Goal: Task Accomplishment & Management: Manage account settings

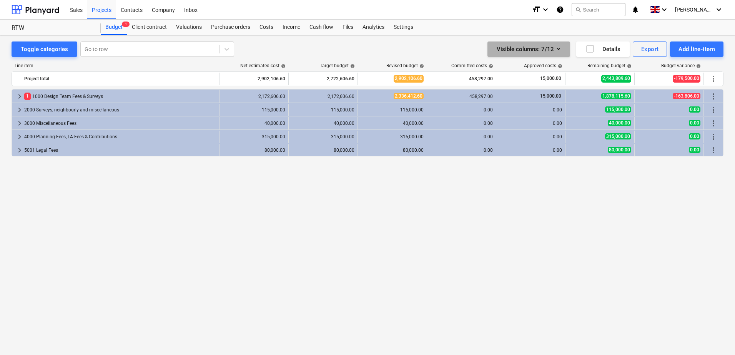
click at [562, 49] on icon "button" at bounding box center [558, 48] width 9 height 9
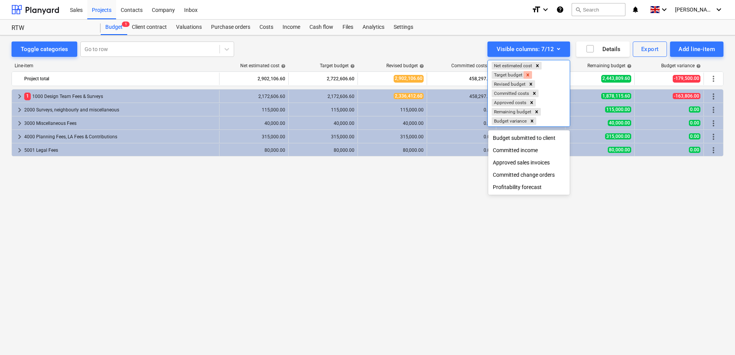
click at [529, 73] on icon "Remove Target budget" at bounding box center [527, 74] width 5 height 5
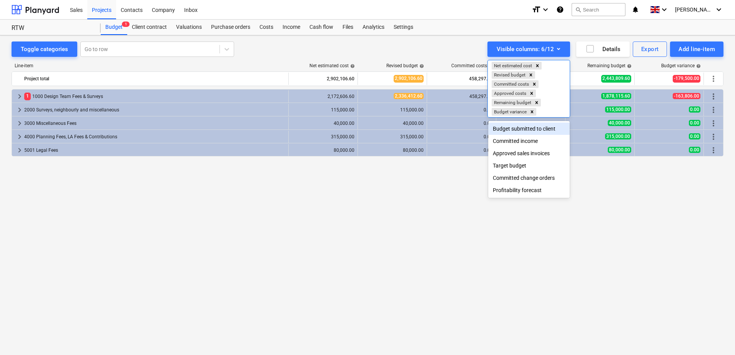
click at [390, 179] on div at bounding box center [367, 177] width 735 height 355
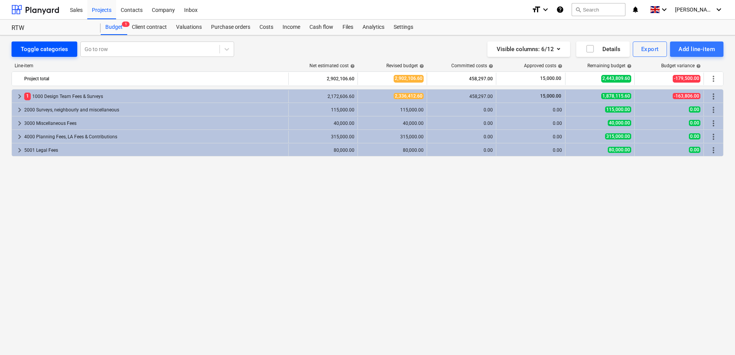
click at [50, 47] on div "Toggle categories" at bounding box center [44, 49] width 47 height 10
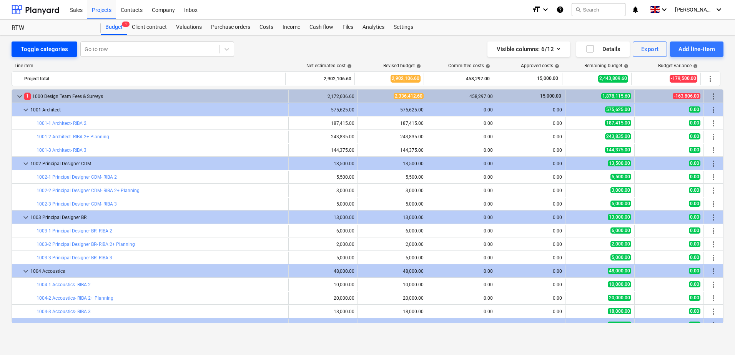
click at [50, 47] on div "Toggle categories" at bounding box center [44, 49] width 47 height 10
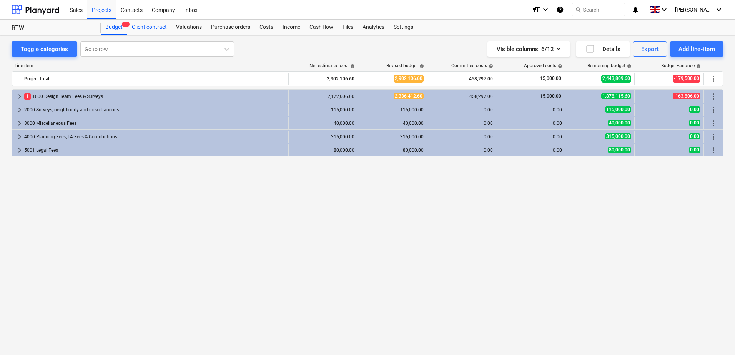
click at [149, 29] on div "Client contract" at bounding box center [149, 27] width 44 height 15
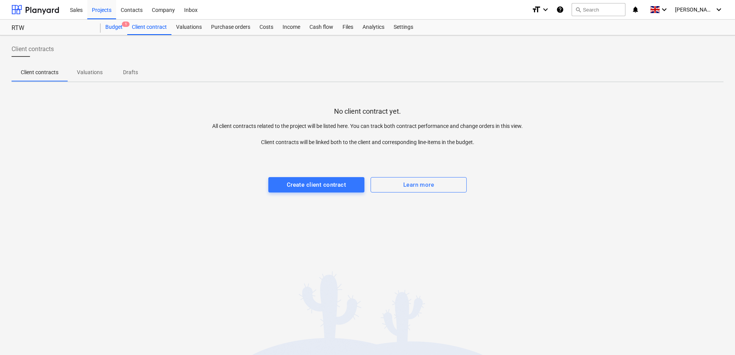
click at [117, 27] on div "Budget 1" at bounding box center [114, 27] width 27 height 15
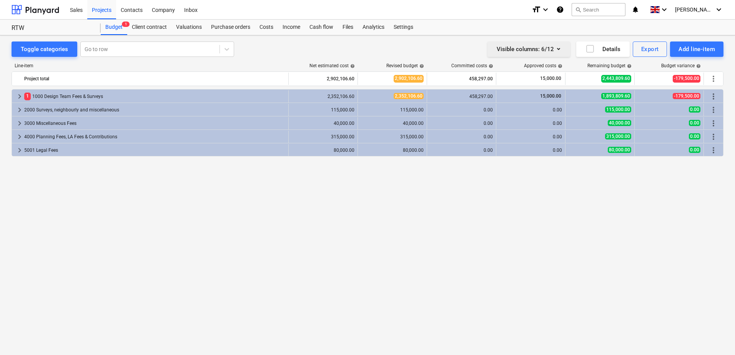
click at [556, 49] on icon "button" at bounding box center [558, 48] width 9 height 9
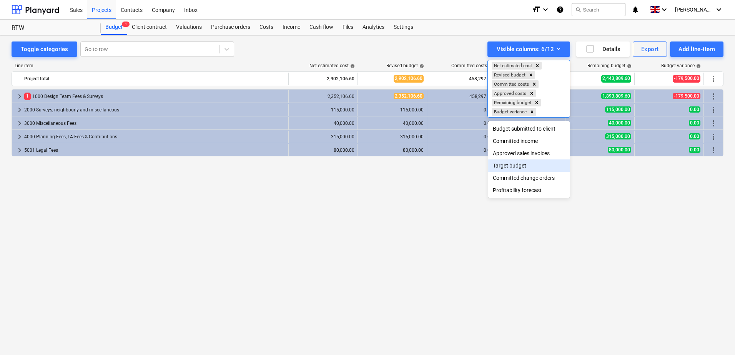
click at [514, 169] on div "Target budget" at bounding box center [529, 166] width 82 height 12
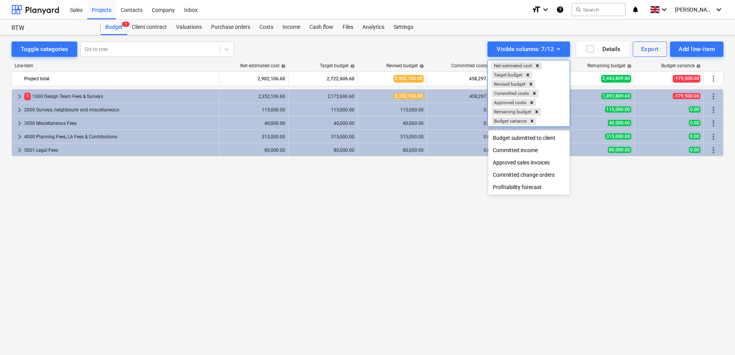
click at [378, 188] on div at bounding box center [367, 177] width 735 height 355
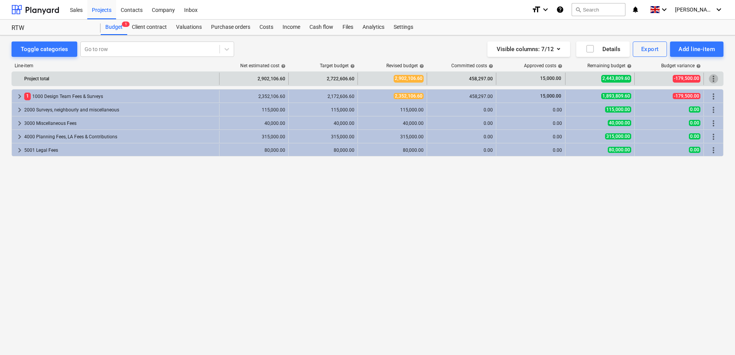
click at [711, 77] on span "more_vert" at bounding box center [713, 78] width 9 height 9
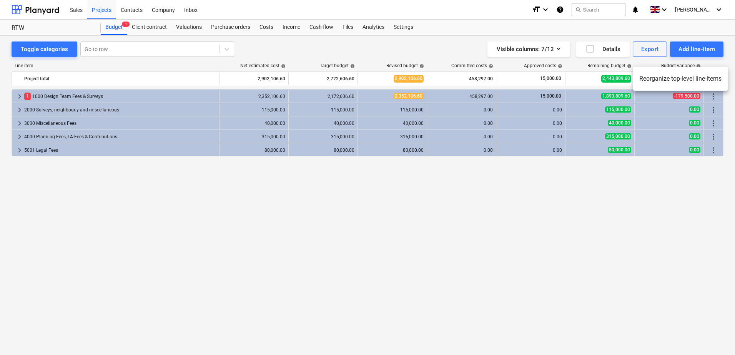
click at [556, 49] on div at bounding box center [367, 177] width 735 height 355
click at [555, 49] on icon "button" at bounding box center [558, 48] width 9 height 9
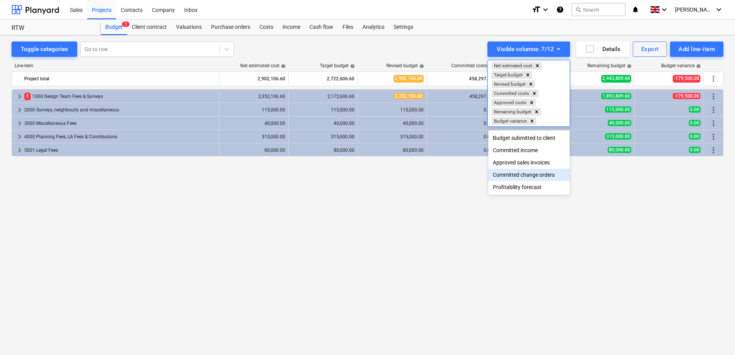
click at [542, 176] on div "Committed change orders" at bounding box center [529, 175] width 82 height 12
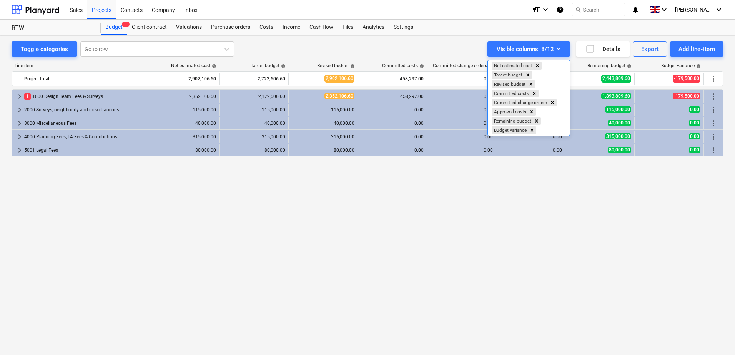
click at [399, 178] on div at bounding box center [367, 177] width 735 height 355
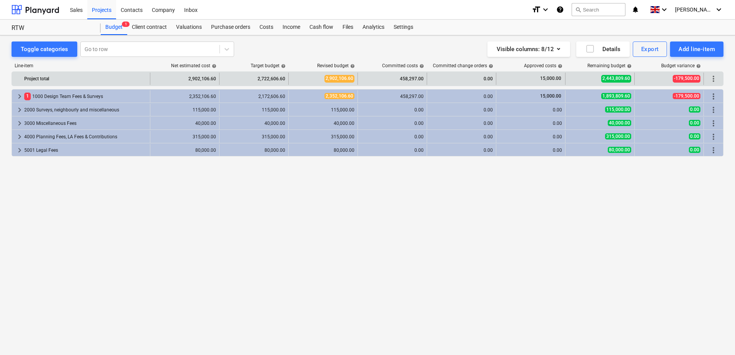
click at [482, 77] on div "0.00" at bounding box center [461, 79] width 63 height 12
click at [457, 81] on div "0.00" at bounding box center [461, 79] width 63 height 12
click at [486, 77] on div "0.00" at bounding box center [461, 79] width 63 height 12
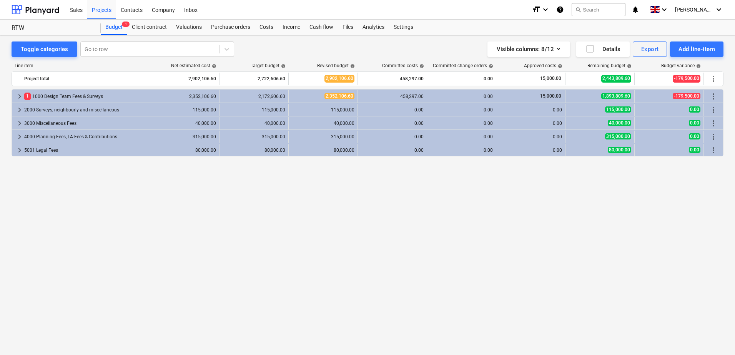
click at [492, 67] on span "help" at bounding box center [490, 66] width 6 height 5
click at [491, 65] on span "help" at bounding box center [490, 66] width 6 height 5
click at [492, 66] on span "help" at bounding box center [490, 66] width 6 height 5
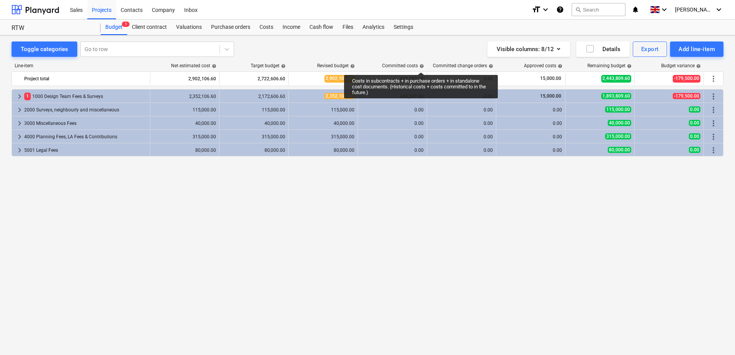
click at [421, 65] on span "help" at bounding box center [421, 66] width 6 height 5
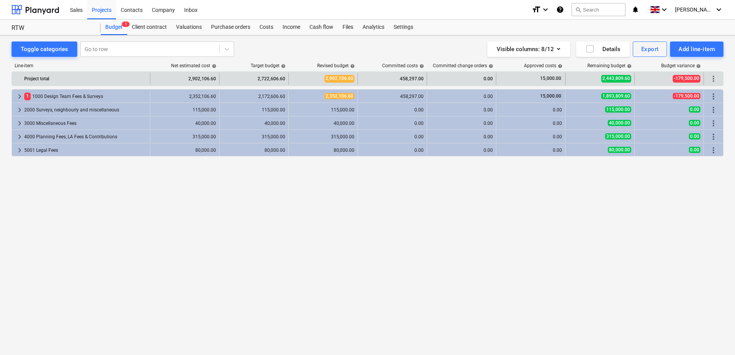
click at [479, 72] on div "Project total 2,902,106.60 2,722,606.60 2,902,106.60 458,297.00 0.00 15,000.00 …" at bounding box center [367, 79] width 711 height 14
click at [479, 79] on div "0.00" at bounding box center [461, 79] width 63 height 12
click at [492, 82] on div "0.00" at bounding box center [461, 79] width 63 height 12
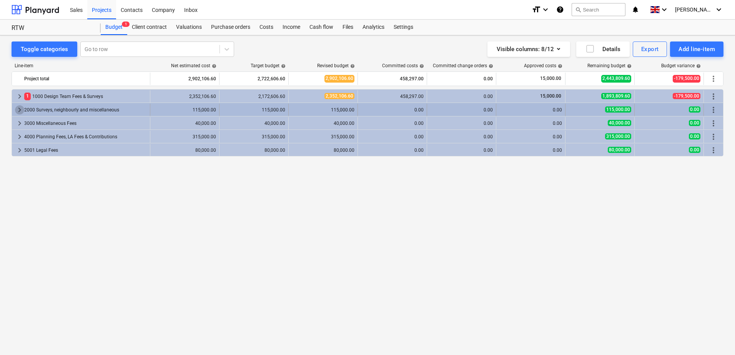
click at [19, 112] on span "keyboard_arrow_right" at bounding box center [19, 109] width 9 height 9
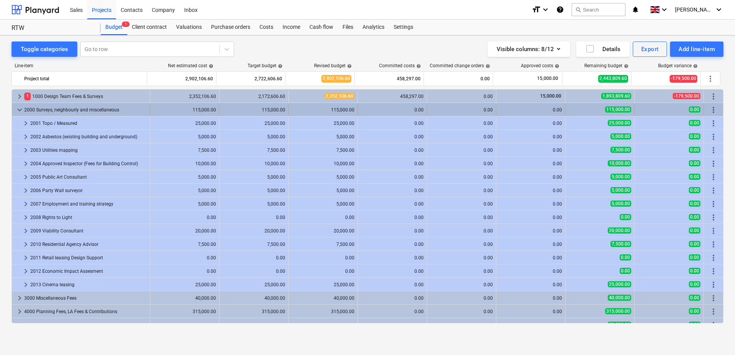
click at [20, 108] on span "keyboard_arrow_down" at bounding box center [19, 109] width 9 height 9
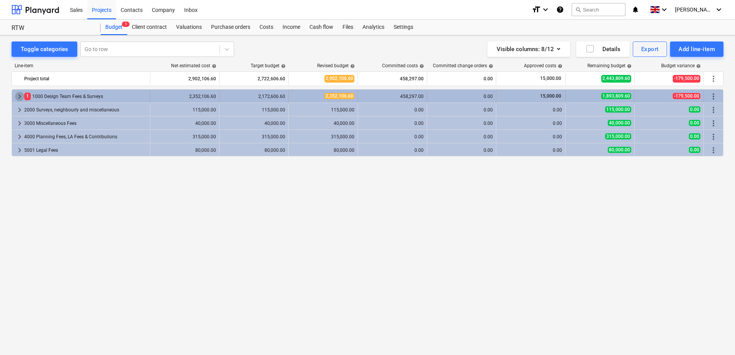
click at [20, 100] on span "keyboard_arrow_right" at bounding box center [19, 96] width 9 height 9
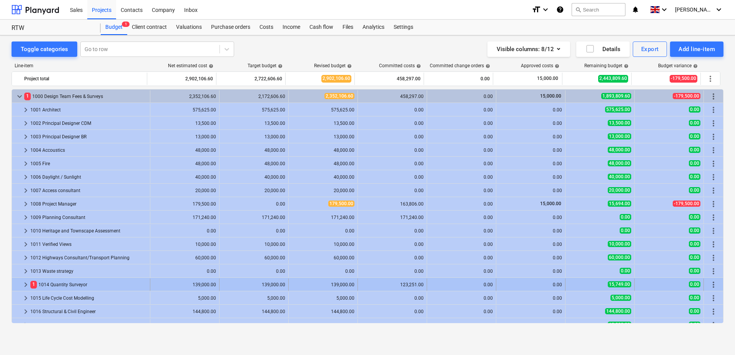
click at [23, 286] on span "keyboard_arrow_right" at bounding box center [25, 284] width 9 height 9
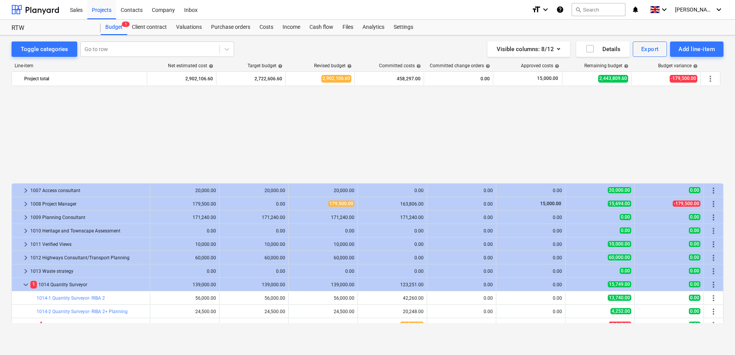
scroll to position [115, 0]
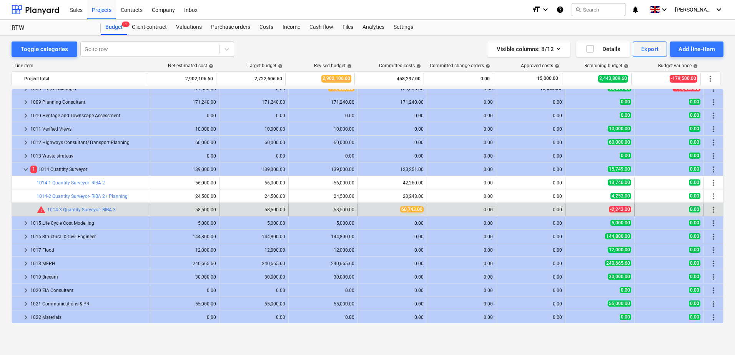
click at [714, 212] on span "more_vert" at bounding box center [713, 209] width 9 height 9
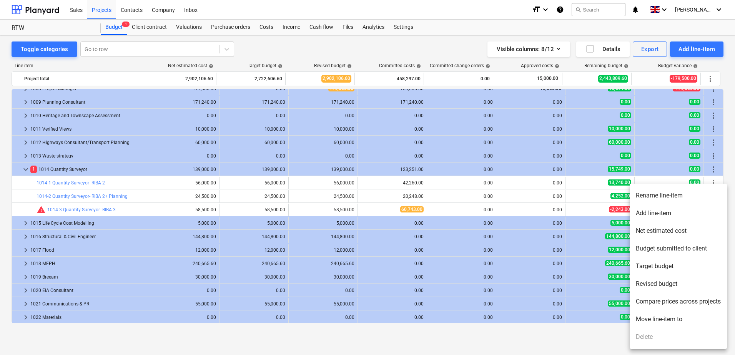
click at [415, 53] on div at bounding box center [367, 177] width 735 height 355
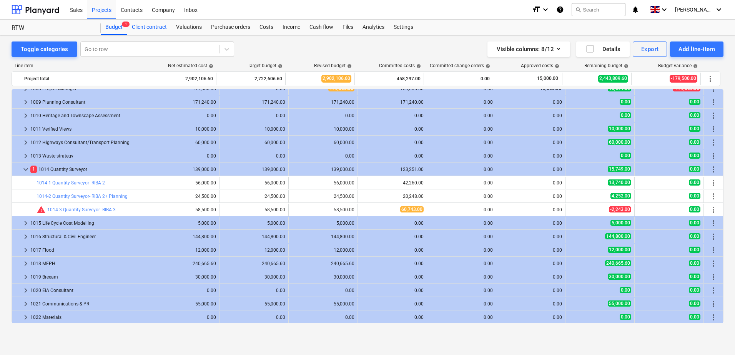
click at [158, 26] on div "Client contract" at bounding box center [149, 27] width 44 height 15
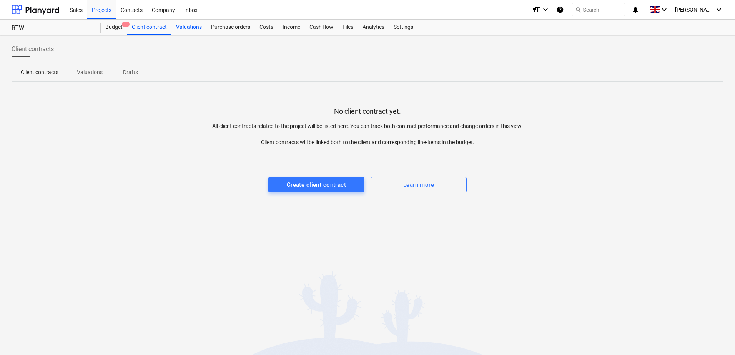
click at [194, 24] on div "Valuations" at bounding box center [188, 27] width 35 height 15
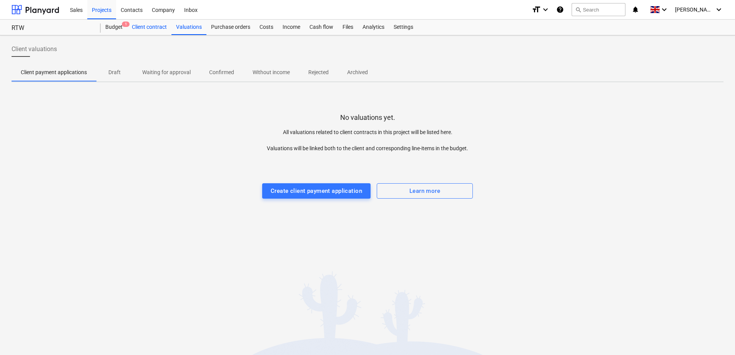
click at [163, 26] on div "Client contract" at bounding box center [149, 27] width 44 height 15
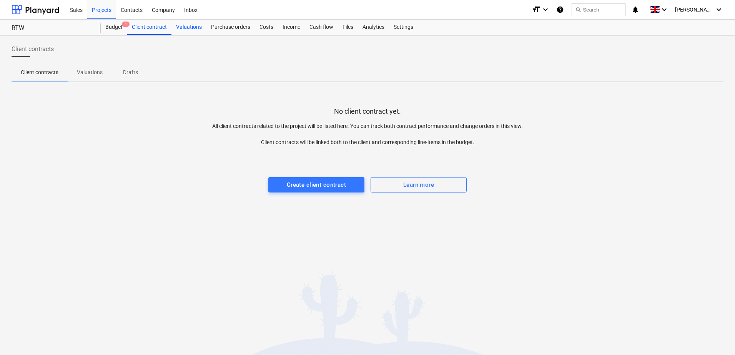
click at [180, 27] on div "Valuations" at bounding box center [188, 27] width 35 height 15
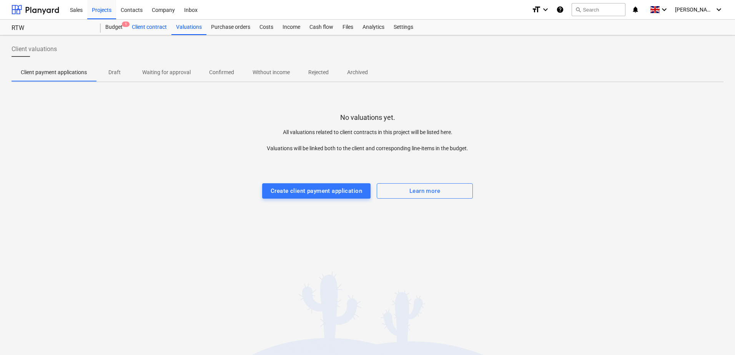
click at [153, 27] on div "Client contract" at bounding box center [149, 27] width 44 height 15
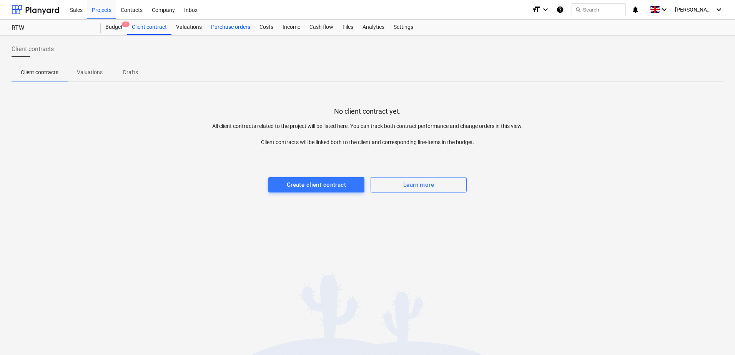
click at [234, 28] on div "Purchase orders" at bounding box center [230, 27] width 48 height 15
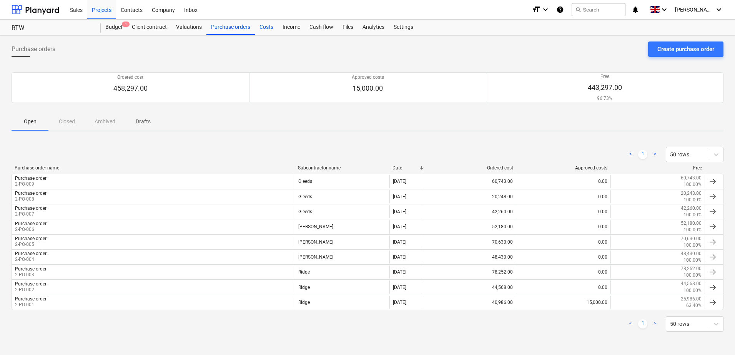
click at [264, 27] on div "Costs" at bounding box center [266, 27] width 23 height 15
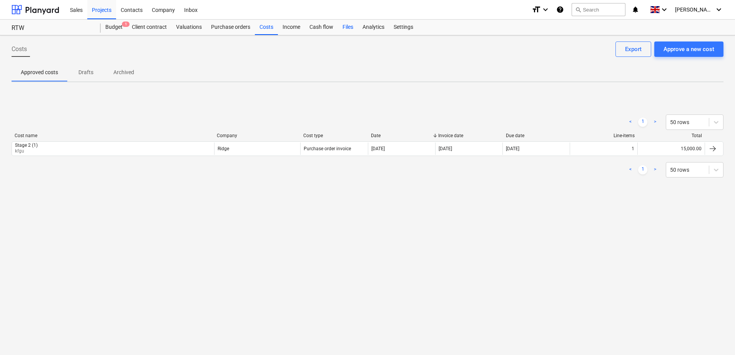
click at [351, 28] on div "Files" at bounding box center [348, 27] width 20 height 15
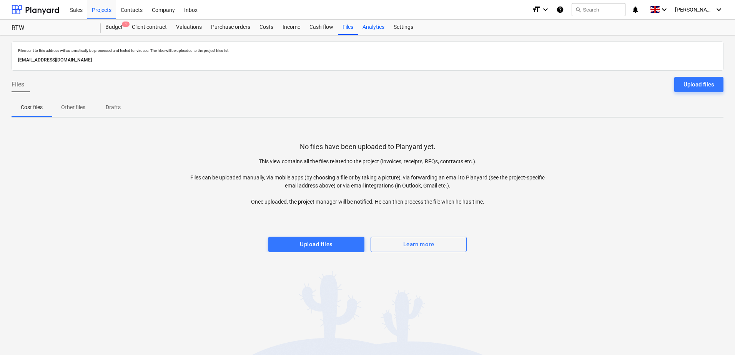
click at [379, 28] on div "Analytics" at bounding box center [373, 27] width 31 height 15
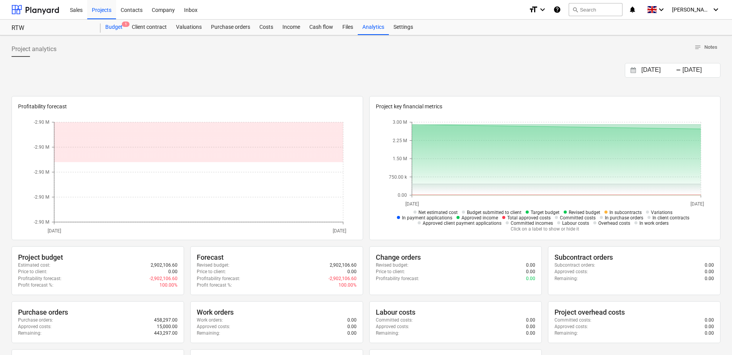
click at [120, 28] on div "Budget 1" at bounding box center [114, 27] width 27 height 15
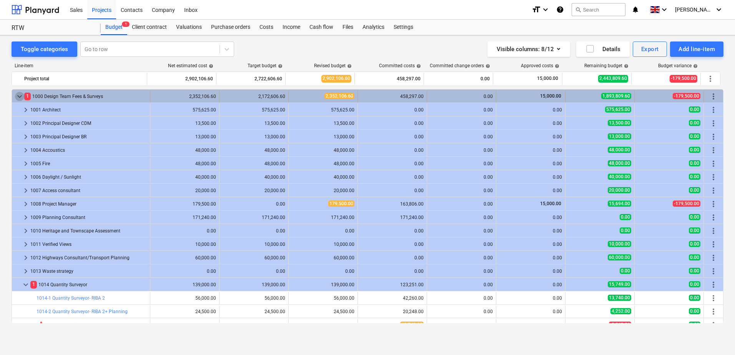
click at [18, 95] on span "keyboard_arrow_down" at bounding box center [19, 96] width 9 height 9
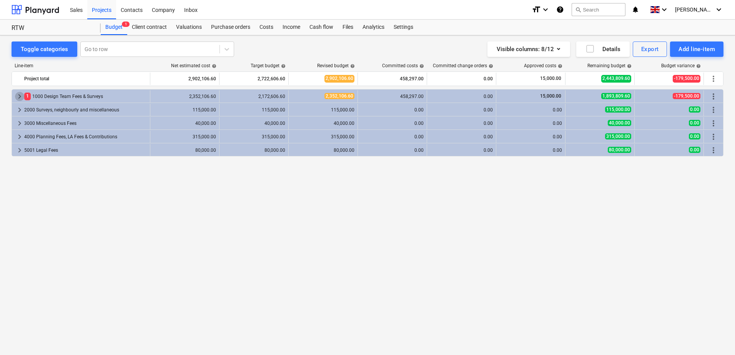
click at [18, 95] on span "keyboard_arrow_right" at bounding box center [19, 96] width 9 height 9
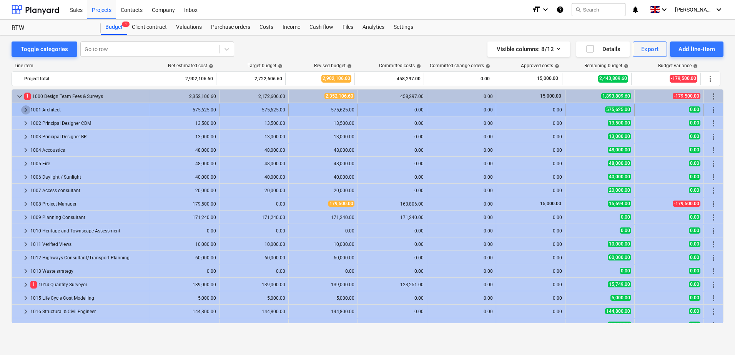
click at [24, 110] on span "keyboard_arrow_right" at bounding box center [25, 109] width 9 height 9
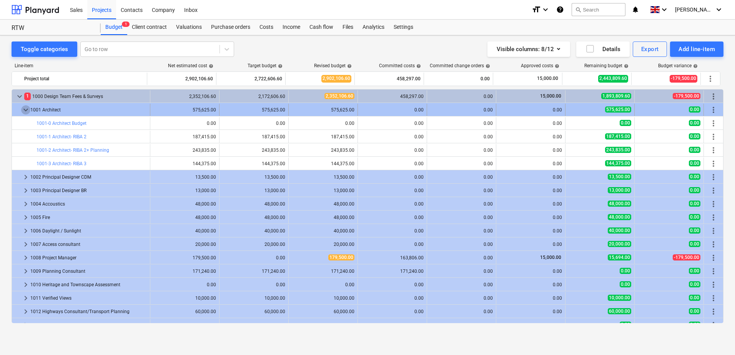
click at [25, 111] on span "keyboard_arrow_down" at bounding box center [25, 109] width 9 height 9
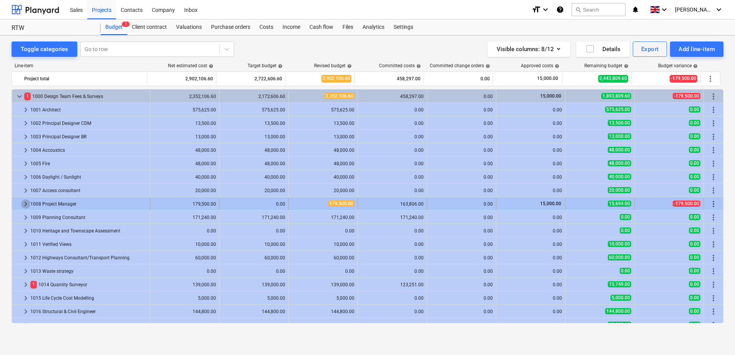
click at [22, 201] on span "keyboard_arrow_right" at bounding box center [25, 204] width 9 height 9
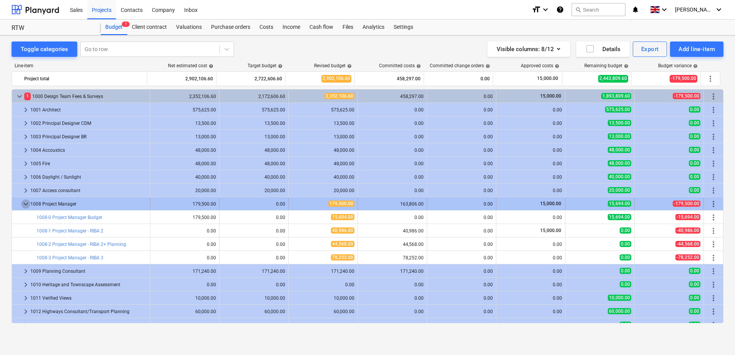
click at [22, 201] on span "keyboard_arrow_down" at bounding box center [25, 204] width 9 height 9
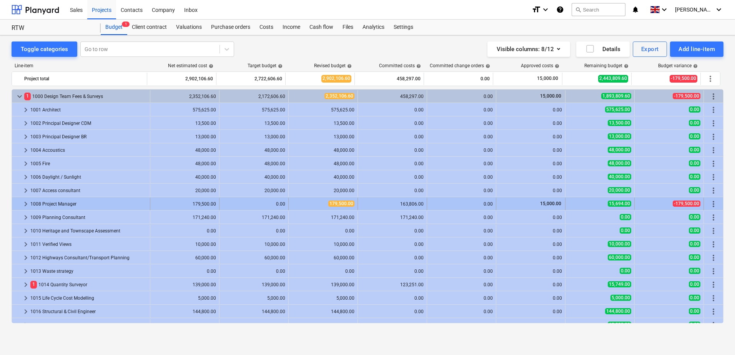
click at [274, 204] on div "0.00" at bounding box center [254, 203] width 63 height 5
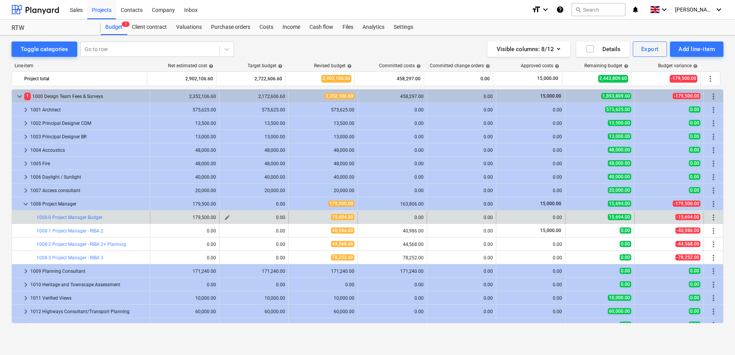
click at [278, 218] on div "0.00" at bounding box center [254, 217] width 63 height 5
click at [275, 218] on div "0.00" at bounding box center [254, 217] width 63 height 5
click at [226, 218] on span "edit" at bounding box center [227, 218] width 6 height 6
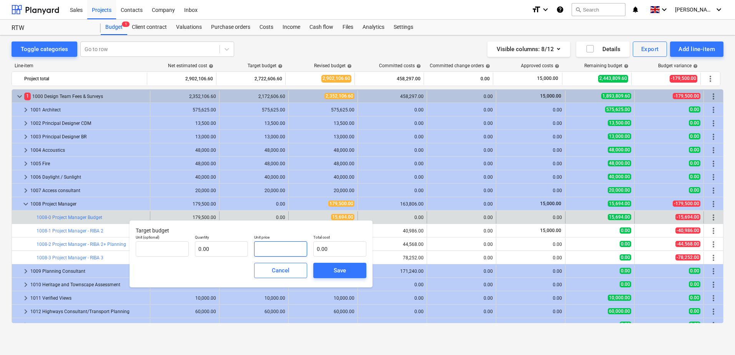
drag, startPoint x: 277, startPoint y: 251, endPoint x: 257, endPoint y: 253, distance: 19.6
click at [257, 253] on input "text" at bounding box center [280, 248] width 53 height 15
type input "pcs"
type input "1"
type input "1.00"
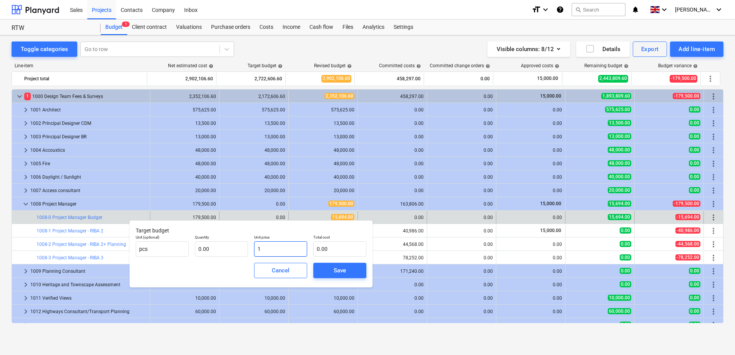
type input "1.00"
type input "17"
type input "17.00"
type input "179"
type input "179.00"
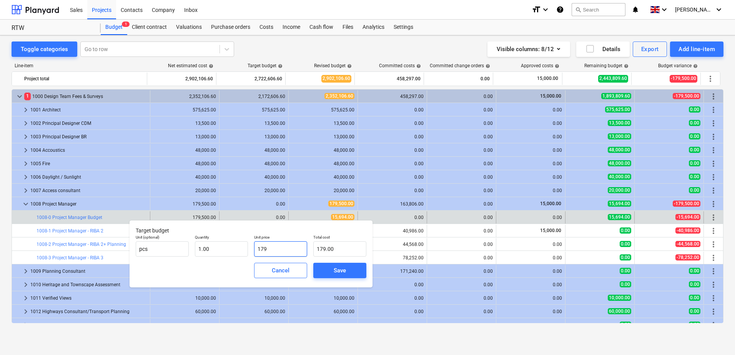
type input "1795"
type input "1,795.00"
type input "17950"
type input "17,950.00"
type input "179500"
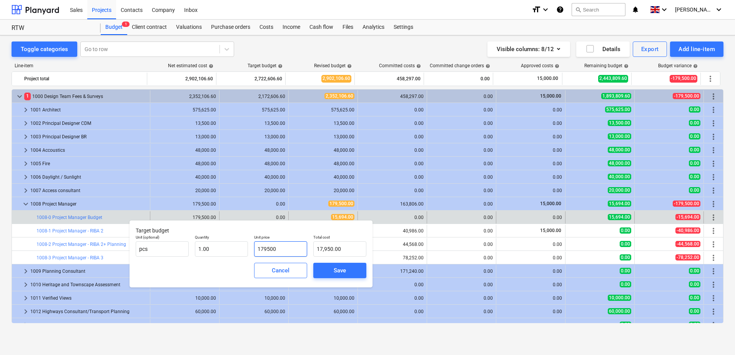
type input "179,500.00"
click at [347, 280] on div "Save" at bounding box center [339, 271] width 59 height 22
click at [347, 275] on span "Save" at bounding box center [340, 271] width 35 height 10
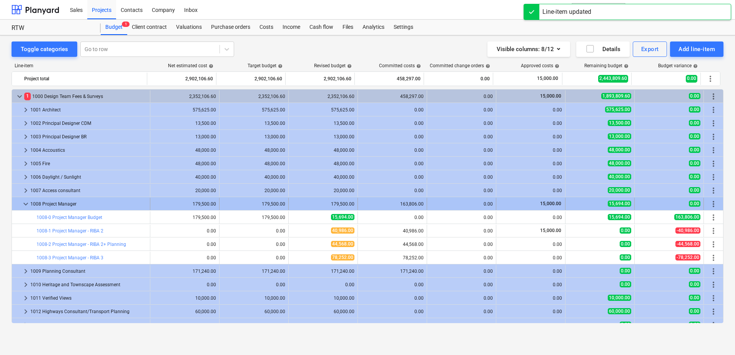
click at [26, 202] on span "keyboard_arrow_down" at bounding box center [25, 204] width 9 height 9
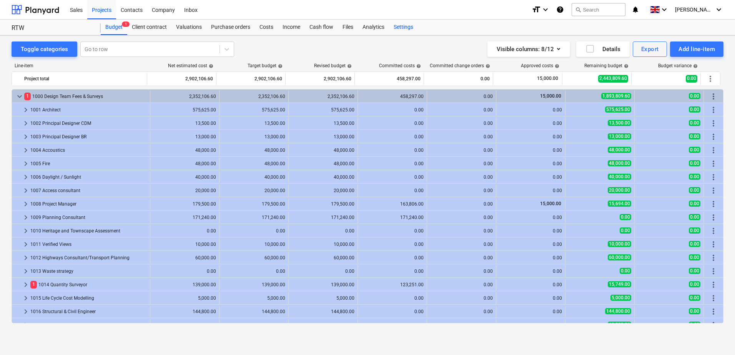
click at [401, 27] on div "Settings" at bounding box center [403, 27] width 29 height 15
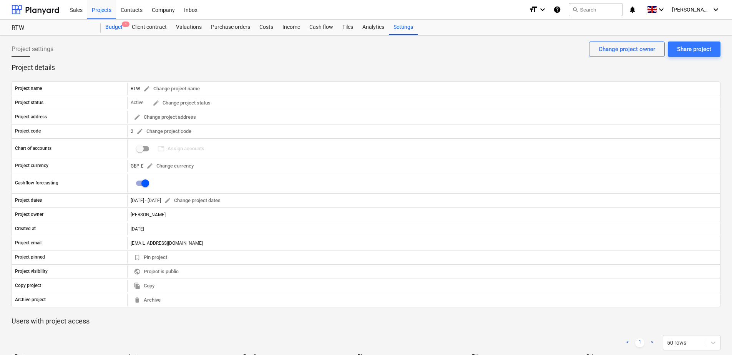
click at [116, 23] on div "Budget 1" at bounding box center [114, 27] width 27 height 15
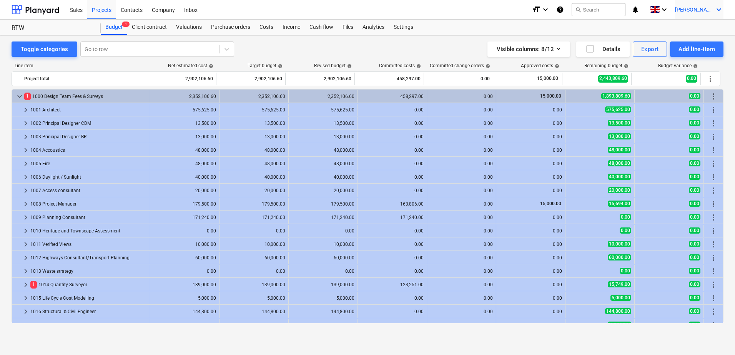
click at [716, 12] on icon "keyboard_arrow_down" at bounding box center [718, 9] width 9 height 9
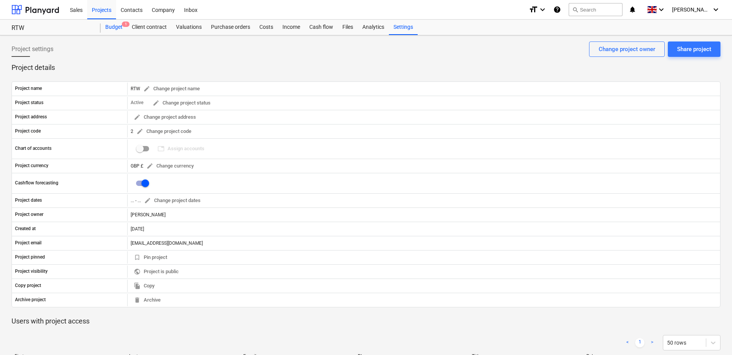
click at [118, 27] on div "Budget 1" at bounding box center [114, 27] width 27 height 15
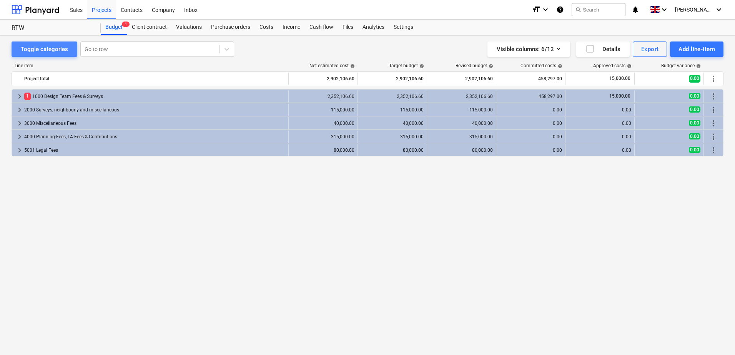
click at [59, 49] on div "Toggle categories" at bounding box center [44, 49] width 47 height 10
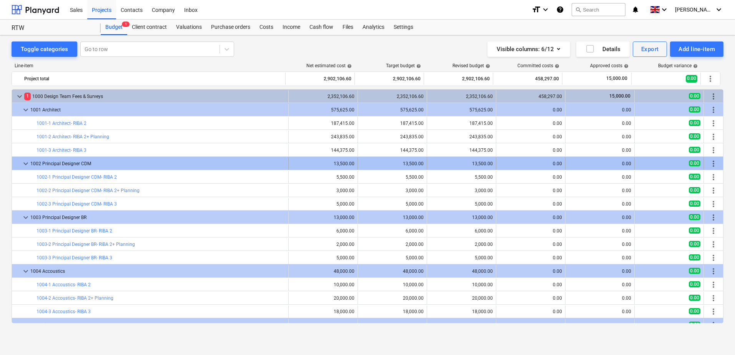
click at [475, 163] on div "13,500.00" at bounding box center [461, 163] width 63 height 5
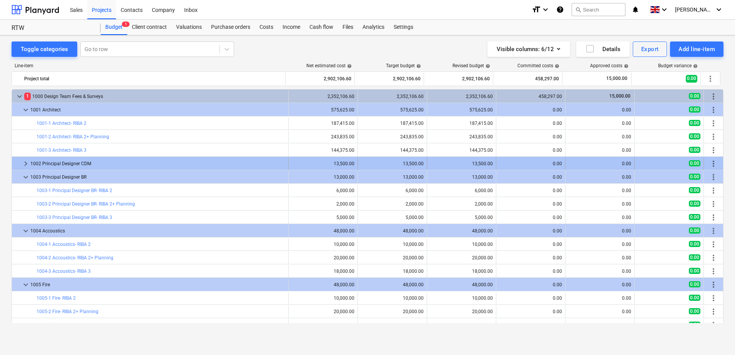
click at [473, 164] on div "13,500.00" at bounding box center [461, 163] width 63 height 5
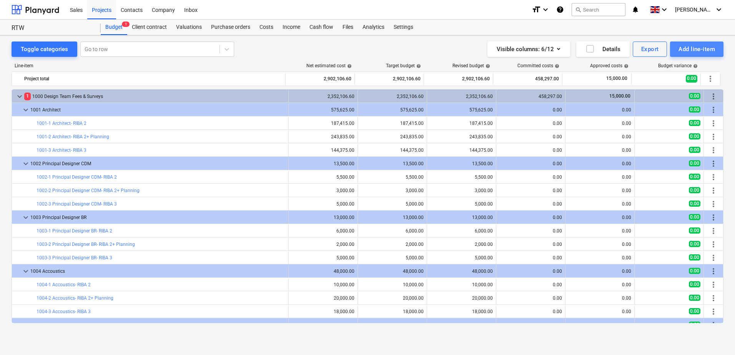
click at [707, 47] on div "Add line-item" at bounding box center [697, 49] width 37 height 10
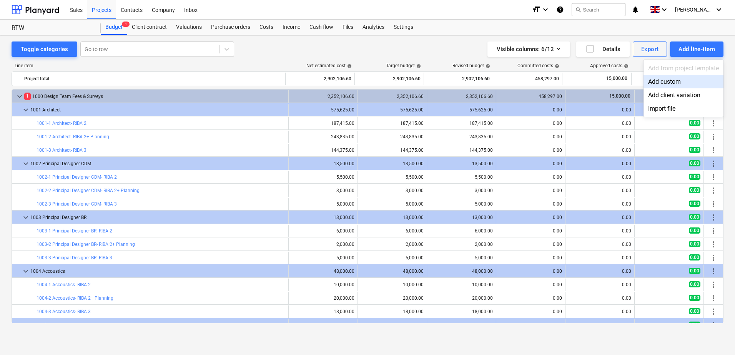
click at [674, 85] on div "Add custom" at bounding box center [684, 81] width 80 height 13
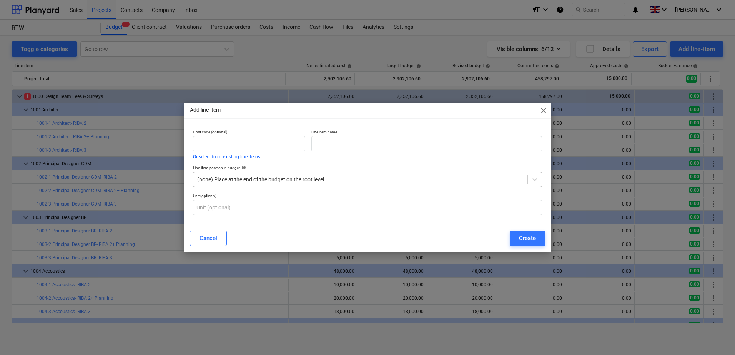
click at [257, 183] on div at bounding box center [360, 180] width 326 height 8
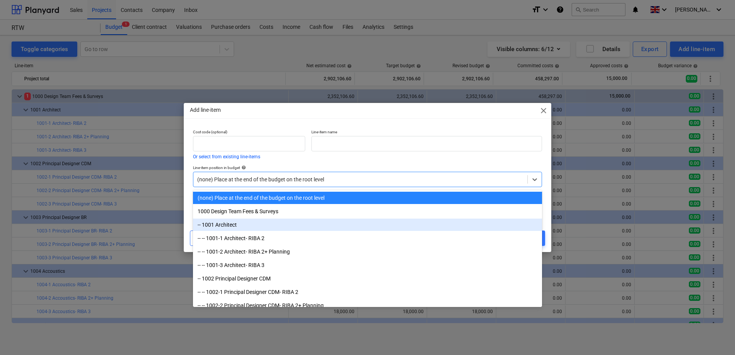
click at [236, 227] on div "-- 1001 Architect" at bounding box center [367, 225] width 349 height 12
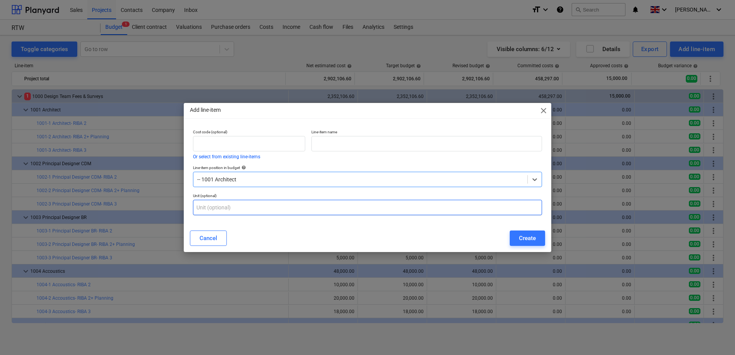
click at [207, 211] on input "text" at bounding box center [367, 207] width 349 height 15
drag, startPoint x: 221, startPoint y: 204, endPoint x: 172, endPoint y: 205, distance: 48.9
click at [172, 205] on div "Add line-item close Cost code (optional) Or select from existing line-items Lin…" at bounding box center [367, 177] width 735 height 355
type input "1001-00"
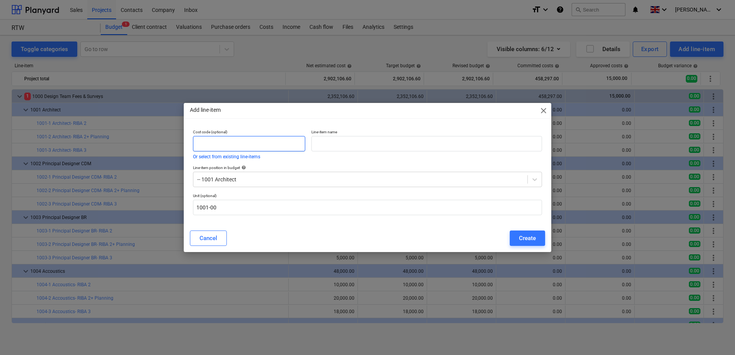
click at [219, 145] on input "text" at bounding box center [249, 143] width 112 height 15
paste input "1001-00"
type input "1001-00"
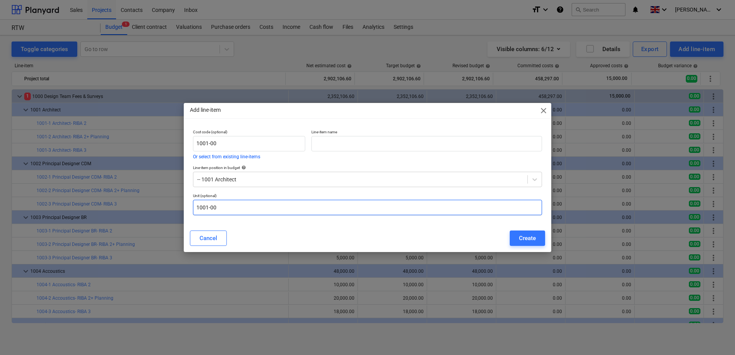
drag, startPoint x: 223, startPoint y: 209, endPoint x: 184, endPoint y: 211, distance: 39.2
click at [184, 211] on div "Cost code (optional) 1001-00 Or select from existing line-items Line-item name …" at bounding box center [368, 175] width 368 height 98
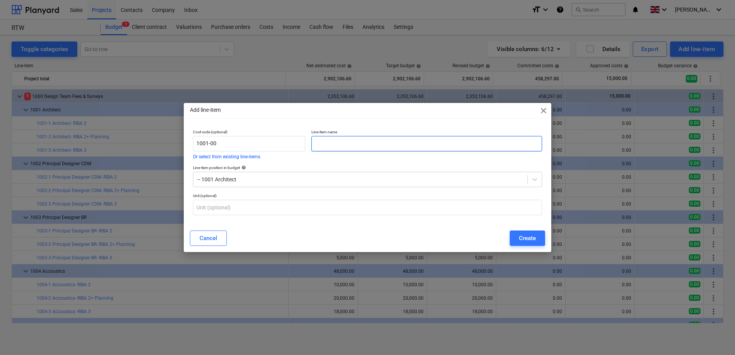
click at [329, 147] on input "text" at bounding box center [426, 143] width 231 height 15
type input "Architect Budget"
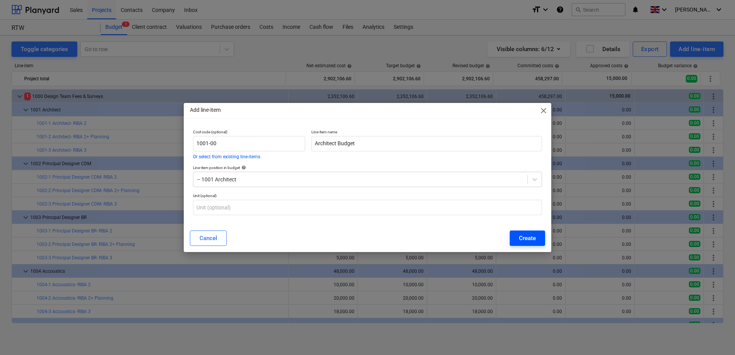
click at [533, 239] on div "Create" at bounding box center [527, 238] width 17 height 10
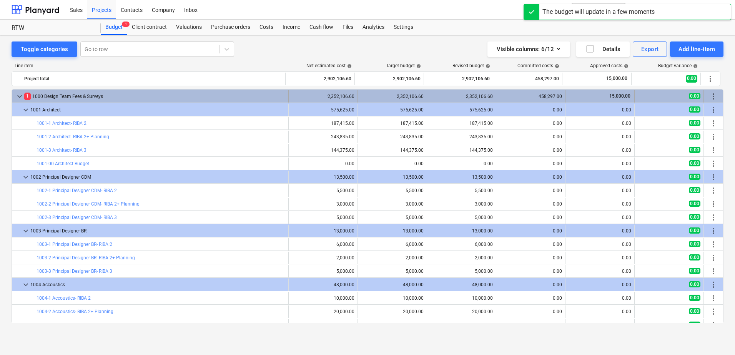
click at [712, 95] on span "more_vert" at bounding box center [713, 96] width 9 height 9
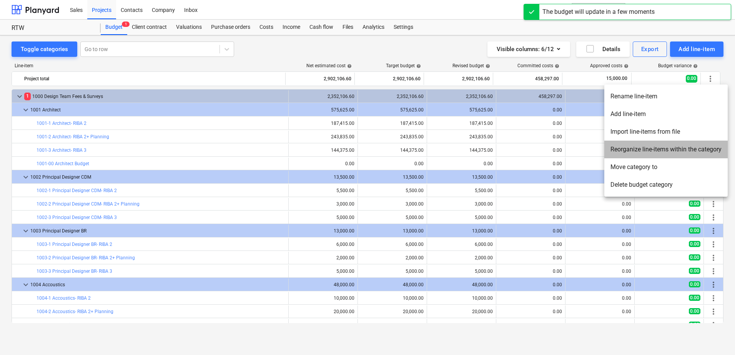
click at [661, 149] on li "Reorganize line-items within the category" at bounding box center [665, 150] width 123 height 18
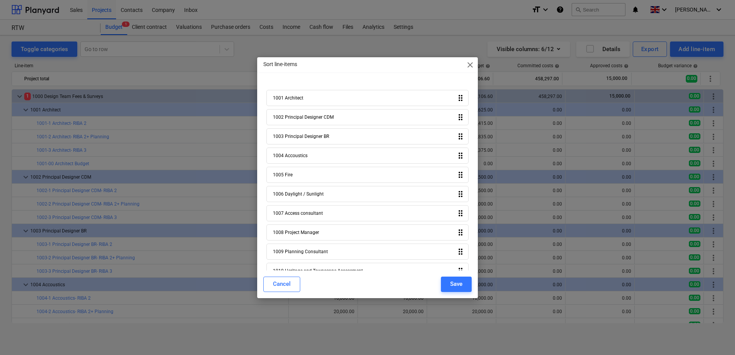
click at [459, 103] on div "1001 Architect drag_indicator" at bounding box center [367, 98] width 202 height 16
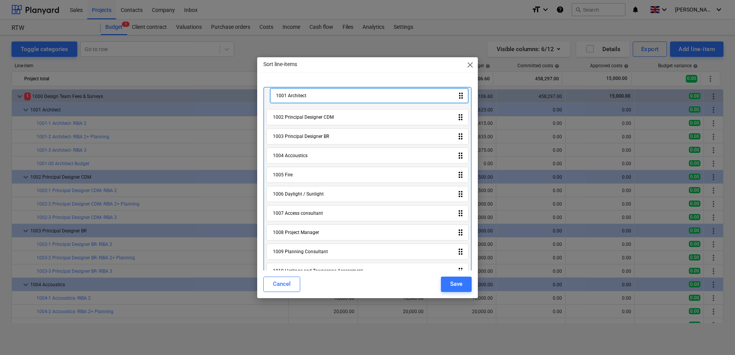
click at [463, 100] on div "1001 Architect drag_indicator 1002 Principal Designer CDM drag_indicator 1003 P…" at bounding box center [367, 321] width 208 height 468
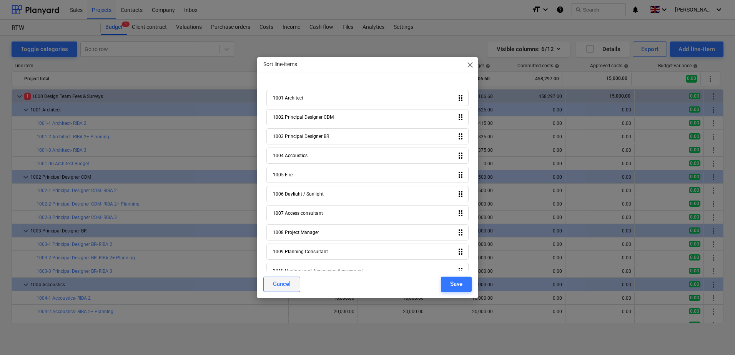
click at [275, 289] on div "Cancel" at bounding box center [282, 284] width 18 height 10
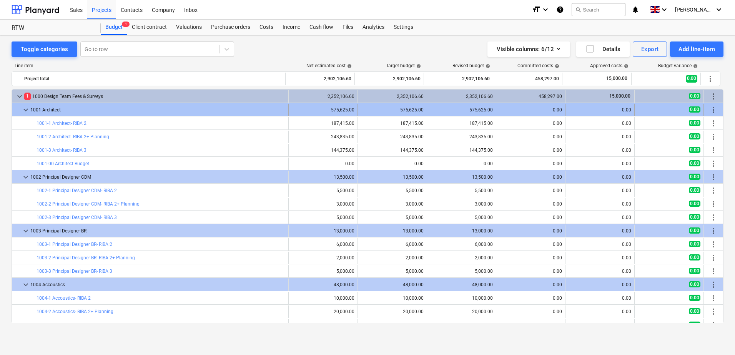
click at [710, 110] on span "more_vert" at bounding box center [713, 109] width 9 height 9
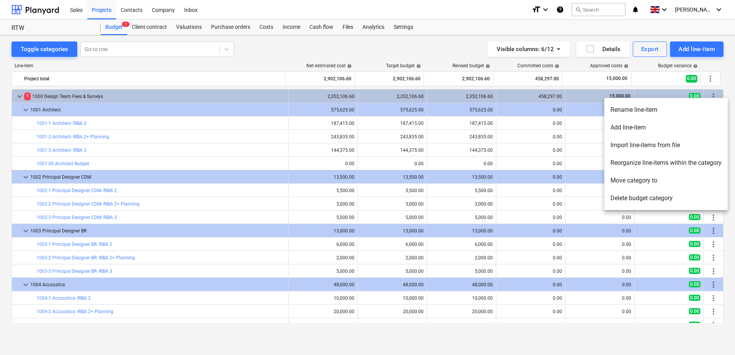
click at [648, 162] on li "Reorganize line-items within the category" at bounding box center [665, 163] width 123 height 18
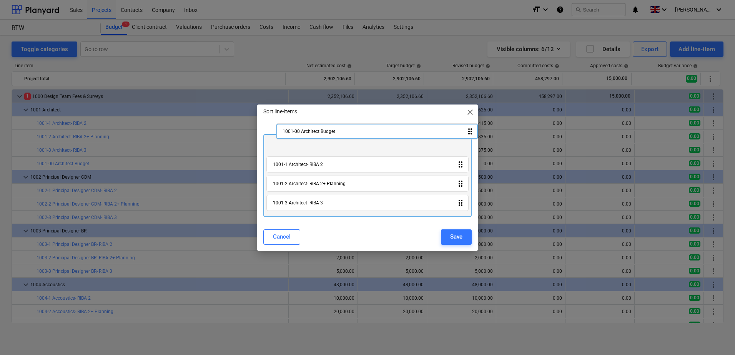
drag, startPoint x: 461, startPoint y: 195, endPoint x: 466, endPoint y: 134, distance: 61.0
click at [466, 133] on div "1001-1 Architect- RIBA 2 drag_indicator 1001-2 Architect- RIBA 2+ Planning drag…" at bounding box center [367, 172] width 208 height 89
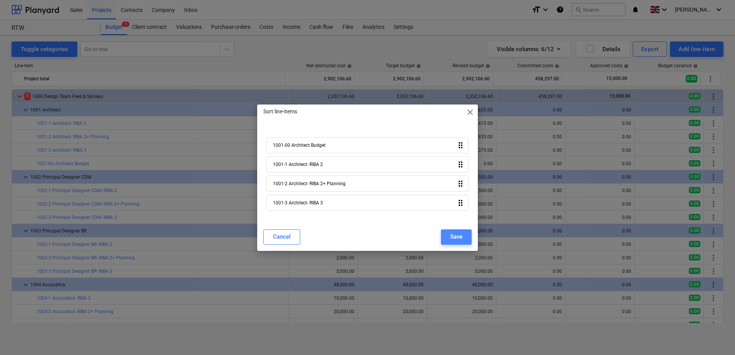
click at [460, 235] on div "Save" at bounding box center [456, 237] width 12 height 10
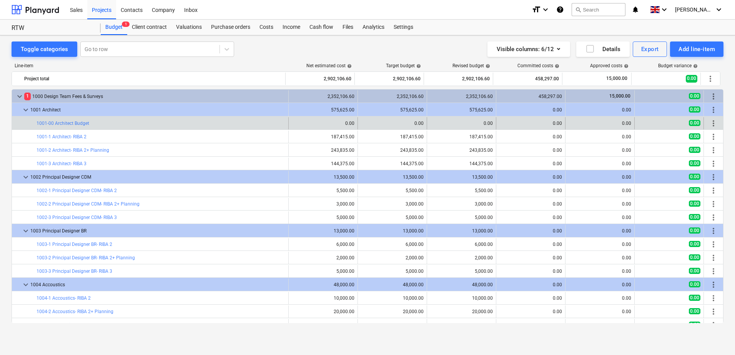
click at [709, 122] on span "more_vert" at bounding box center [713, 123] width 9 height 9
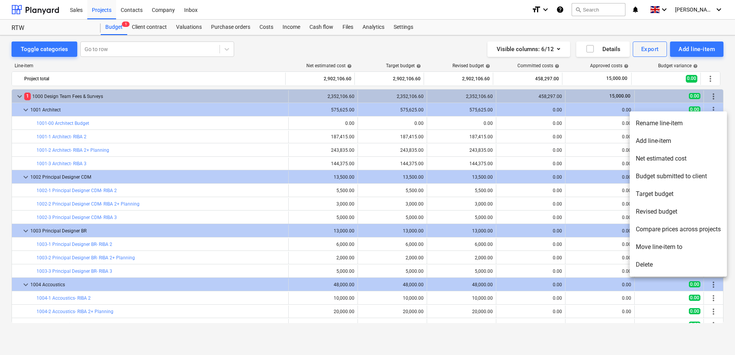
click at [670, 121] on li "Rename line-item" at bounding box center [678, 124] width 97 height 18
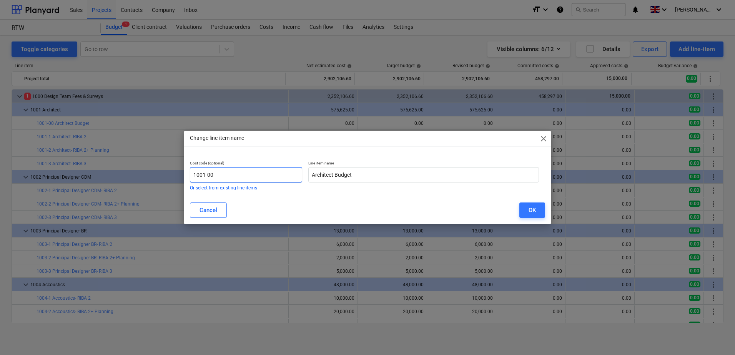
click at [215, 176] on input "1001-00" at bounding box center [246, 174] width 112 height 15
type input "1001-0"
click at [529, 212] on div "OK" at bounding box center [532, 210] width 7 height 10
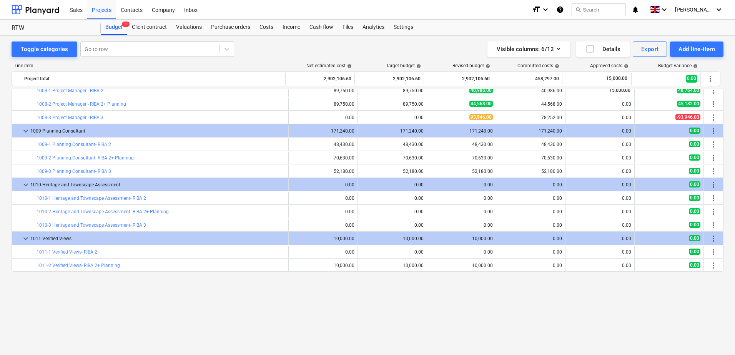
scroll to position [346, 0]
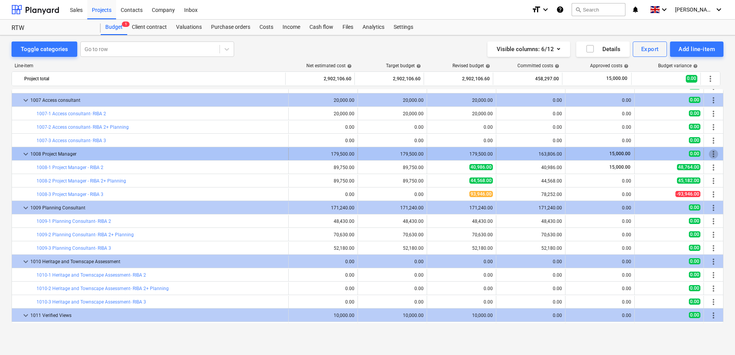
click at [712, 155] on span "more_vert" at bounding box center [713, 154] width 9 height 9
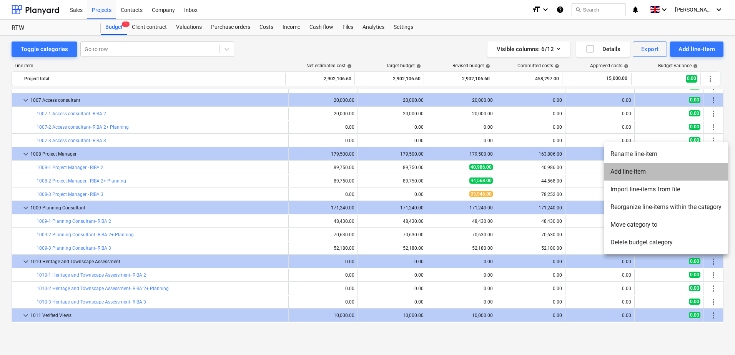
click at [649, 173] on li "Add line-item" at bounding box center [665, 172] width 123 height 18
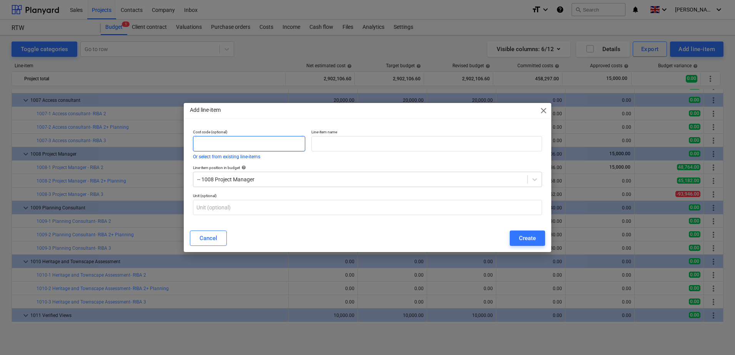
click at [224, 144] on input "text" at bounding box center [249, 143] width 112 height 15
type input "1008-0"
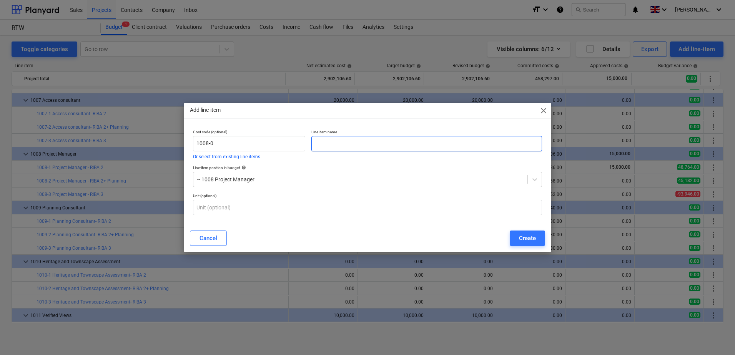
click at [347, 146] on input "text" at bounding box center [426, 143] width 231 height 15
type input "Project Manager Budget"
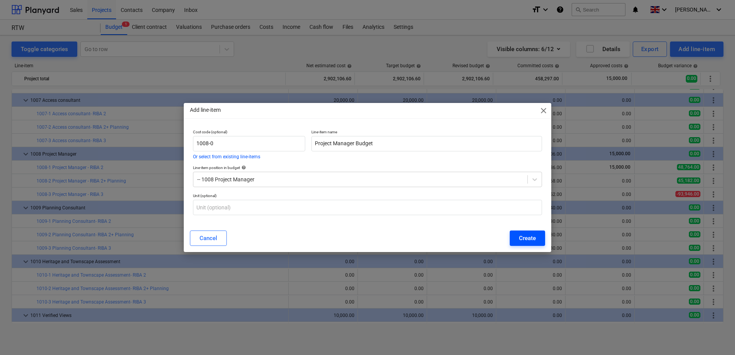
click at [528, 238] on div "Create" at bounding box center [527, 238] width 17 height 10
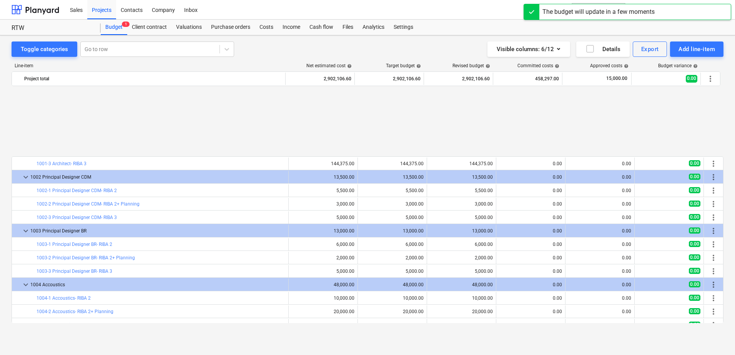
scroll to position [346, 0]
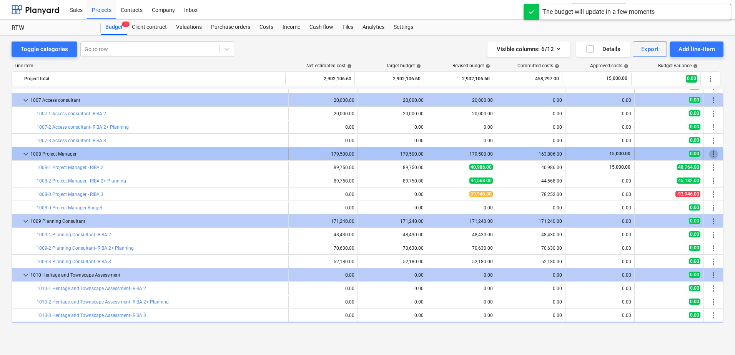
click at [710, 151] on span "more_vert" at bounding box center [713, 154] width 9 height 9
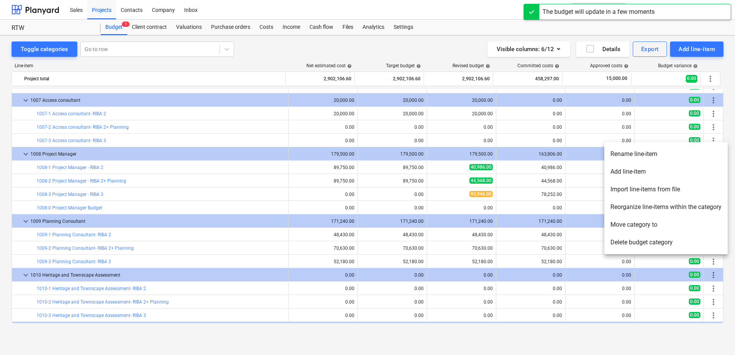
click at [679, 207] on li "Reorganize line-items within the category" at bounding box center [665, 207] width 123 height 18
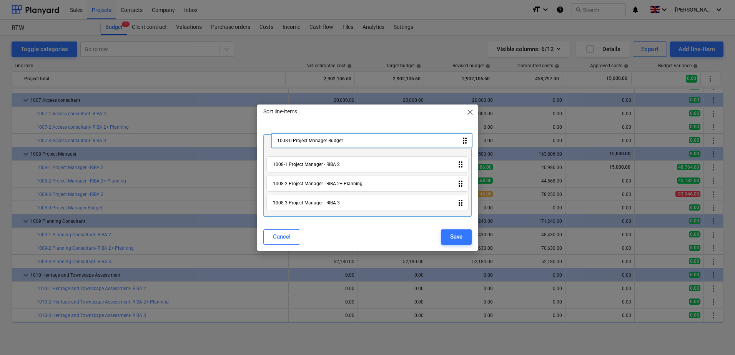
drag, startPoint x: 463, startPoint y: 206, endPoint x: 468, endPoint y: 136, distance: 69.4
click at [468, 136] on div "1008-1 Project Manager - RIBA 2 drag_indicator 1008-2 Project Manager - RIBA 2+…" at bounding box center [367, 175] width 208 height 83
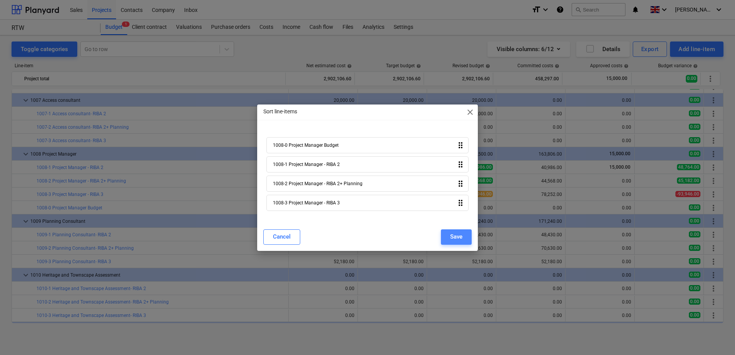
click at [457, 240] on div "Save" at bounding box center [456, 237] width 12 height 10
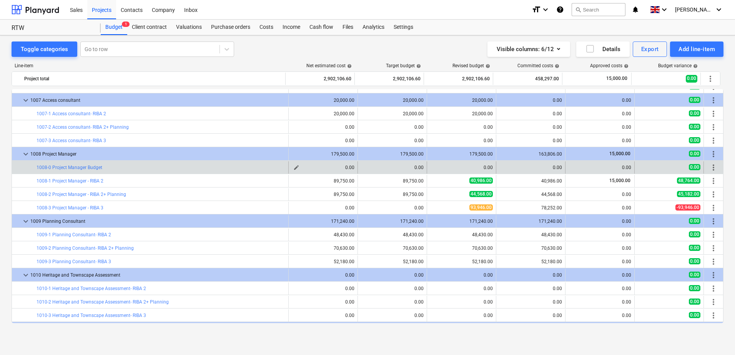
click at [293, 168] on span "edit" at bounding box center [296, 168] width 6 height 6
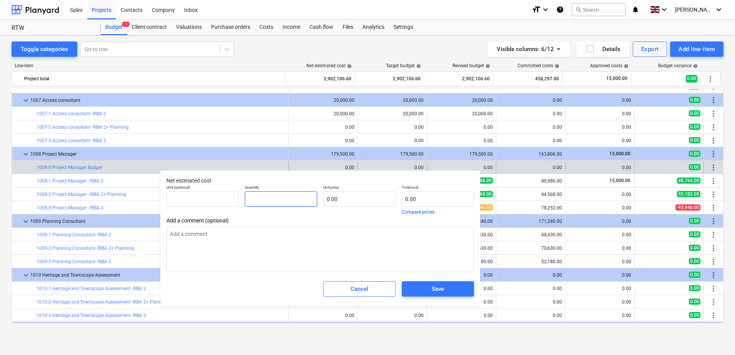
drag, startPoint x: 278, startPoint y: 199, endPoint x: 240, endPoint y: 198, distance: 37.3
click at [240, 198] on div "Unit (optional) Quantity Unit price 0.00 Total cost 0.00 Compare prices" at bounding box center [320, 200] width 314 height 36
type input "179500"
drag, startPoint x: 253, startPoint y: 199, endPoint x: 226, endPoint y: 199, distance: 26.5
click at [226, 199] on div "Unit (optional) Quantity 179500 Unit price 0.00 Total cost 0.00 Compare prices" at bounding box center [320, 200] width 314 height 36
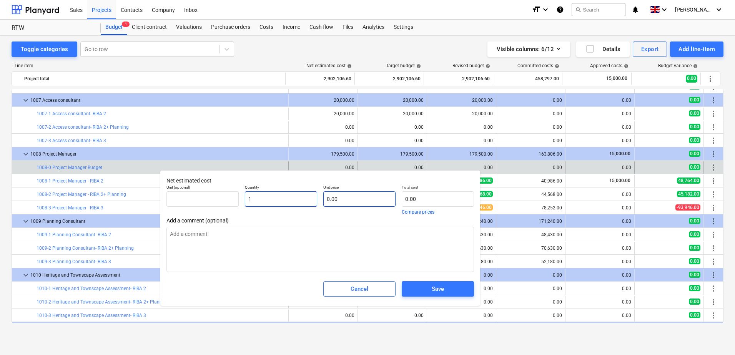
type input "1.00"
paste input "179500"
type input "179500"
type input "179,500.00"
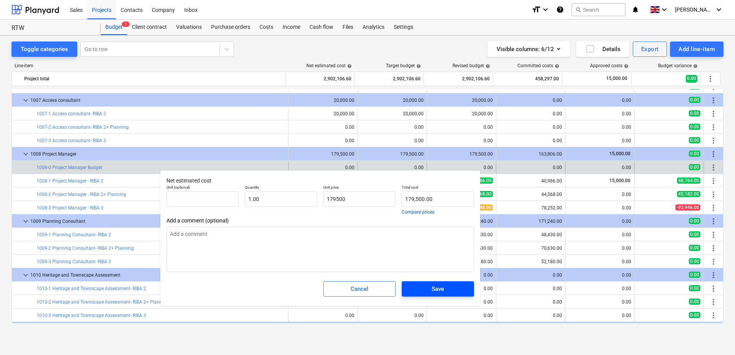
type input "179,500.00"
click at [436, 289] on div "Save" at bounding box center [438, 289] width 12 height 10
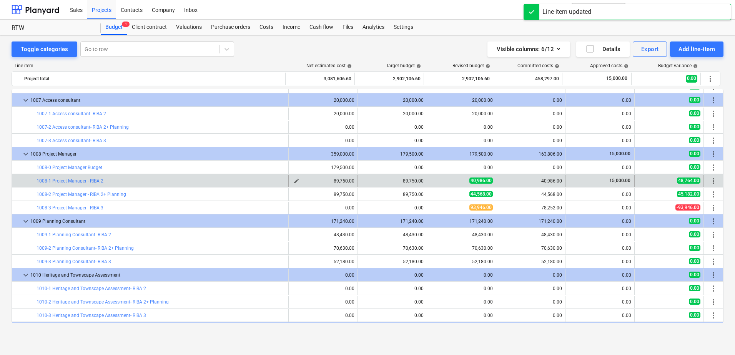
click at [293, 179] on span "edit" at bounding box center [296, 181] width 6 height 6
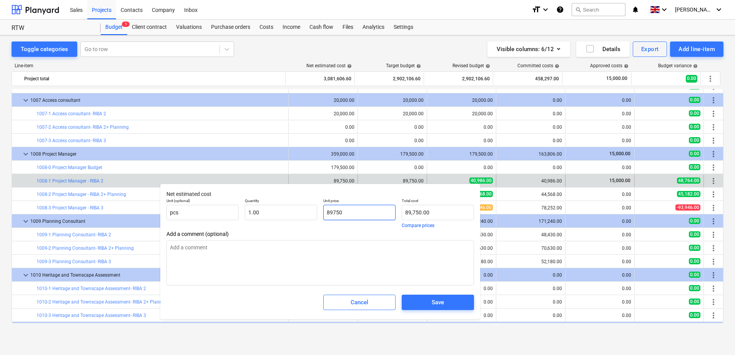
drag, startPoint x: 348, startPoint y: 213, endPoint x: 318, endPoint y: 213, distance: 30.0
click at [318, 213] on div "Unit (optional) pcs Quantity 1.00 Unit price 89750 Total cost 89,750.00 Compare…" at bounding box center [320, 213] width 314 height 36
type input "0"
type input "0.00"
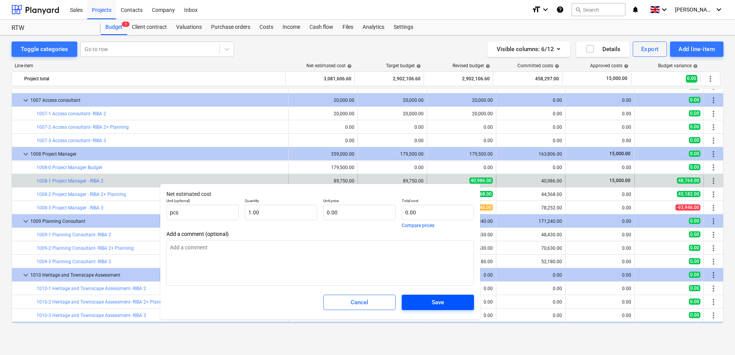
click at [431, 305] on span "Save" at bounding box center [438, 303] width 54 height 10
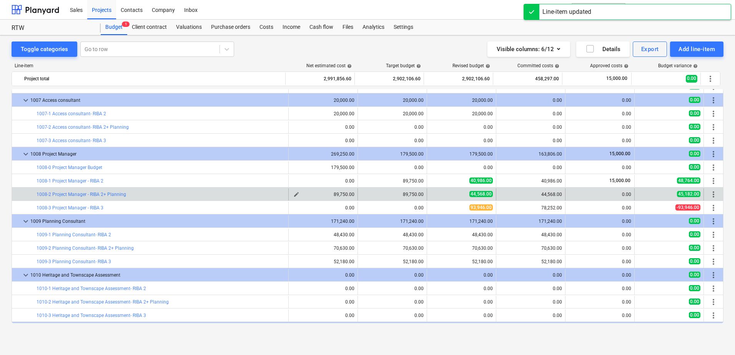
click at [295, 196] on span "edit" at bounding box center [296, 194] width 6 height 6
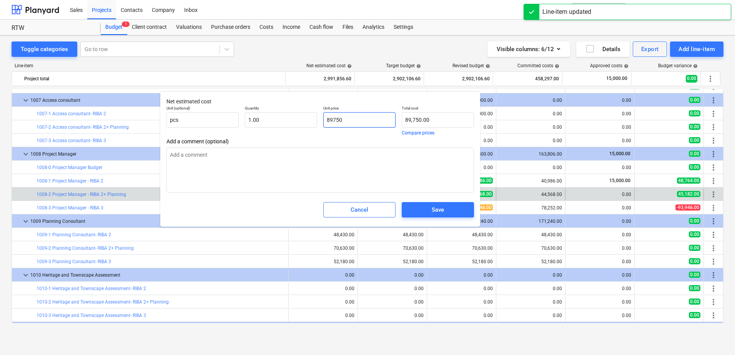
drag, startPoint x: 362, startPoint y: 121, endPoint x: 323, endPoint y: 118, distance: 38.9
click at [323, 118] on div "Unit price 89750" at bounding box center [359, 121] width 78 height 36
type input "0"
type input "0.00"
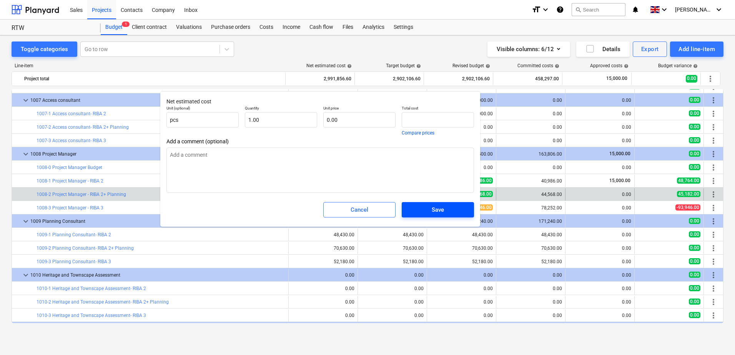
type input "0.00"
click at [441, 212] on div "Save" at bounding box center [438, 210] width 12 height 10
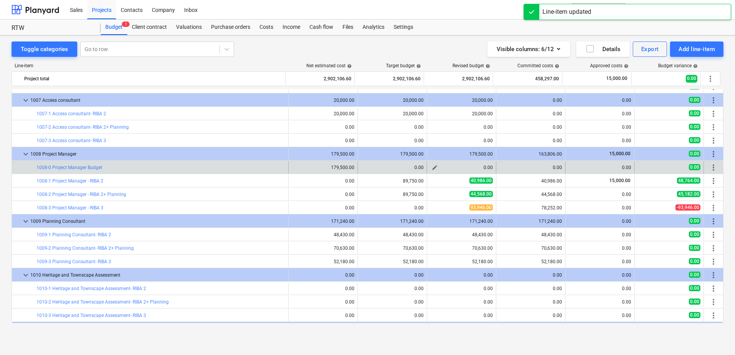
click at [461, 168] on div "0.00" at bounding box center [461, 167] width 63 height 5
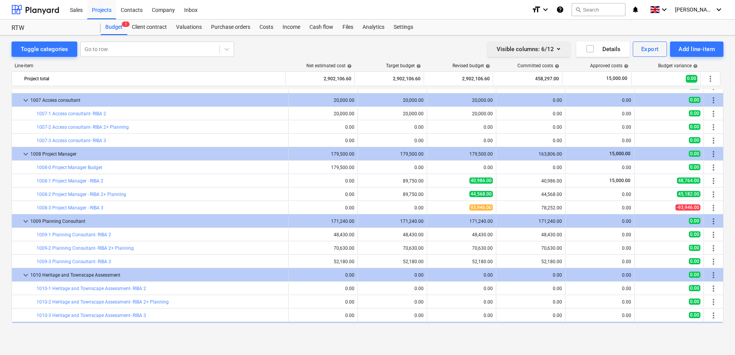
click at [560, 56] on button "Visible columns : 6/12" at bounding box center [529, 49] width 83 height 15
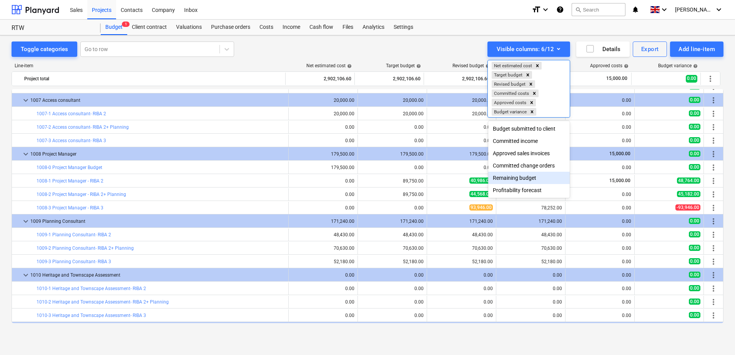
click at [532, 180] on div "Remaining budget" at bounding box center [529, 178] width 82 height 12
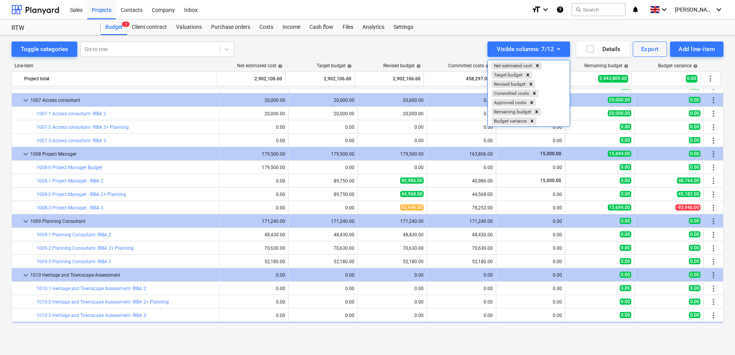
click at [586, 32] on div at bounding box center [367, 177] width 735 height 355
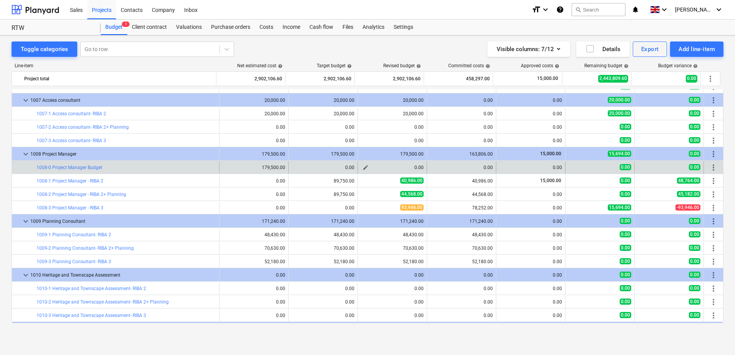
click at [365, 168] on span "edit" at bounding box center [366, 168] width 6 height 6
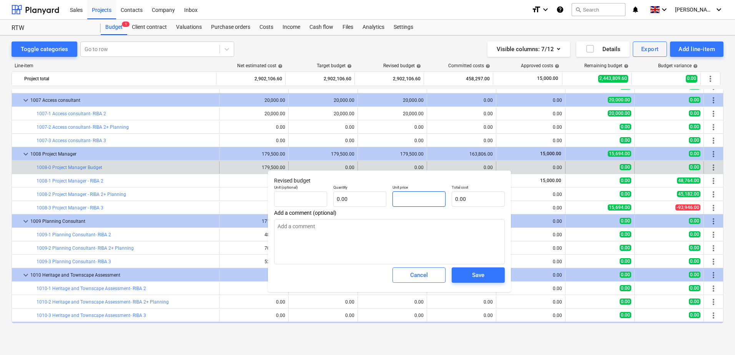
click at [411, 200] on input "text" at bounding box center [419, 198] width 53 height 15
type input "pcs"
type input "1"
type input "1.00"
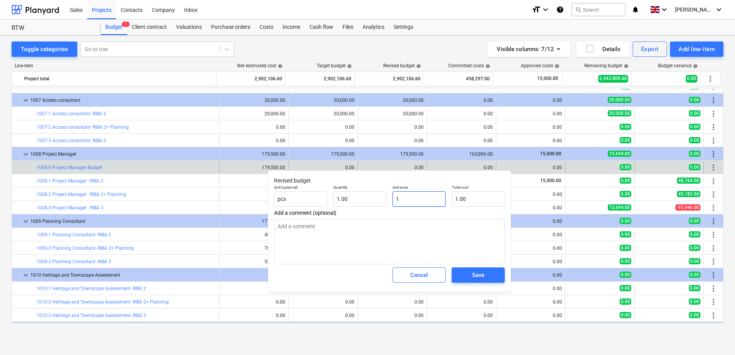
type input "15"
type input "15.00"
type input "156"
type input "156.00"
type input "1569"
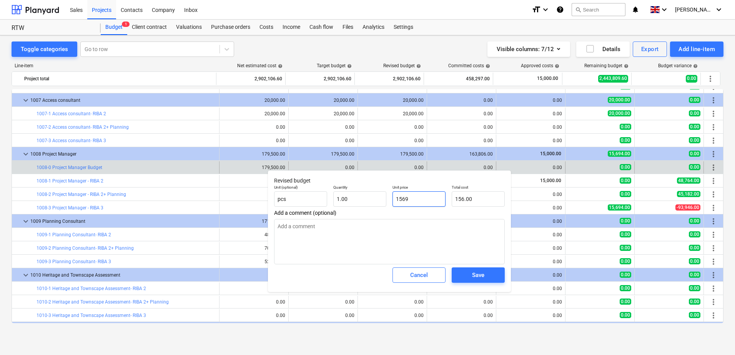
type input "1,569.00"
type input "15694"
type input "15,694.00"
click at [481, 277] on div "Save" at bounding box center [478, 275] width 12 height 10
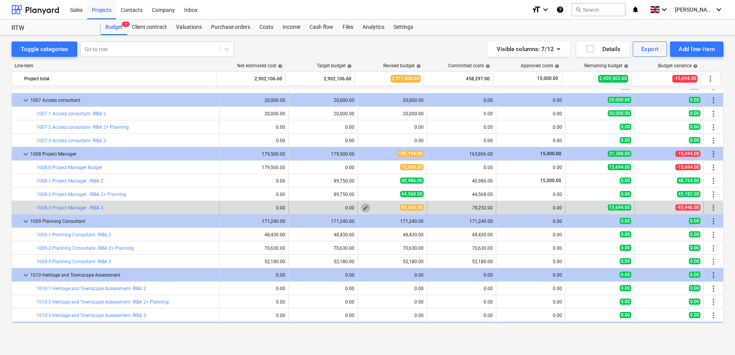
click at [363, 208] on span "edit" at bounding box center [366, 208] width 6 height 6
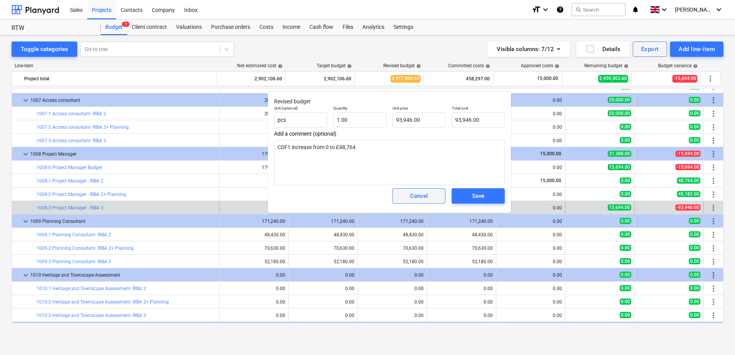
click at [423, 201] on div "Cancel" at bounding box center [419, 196] width 18 height 10
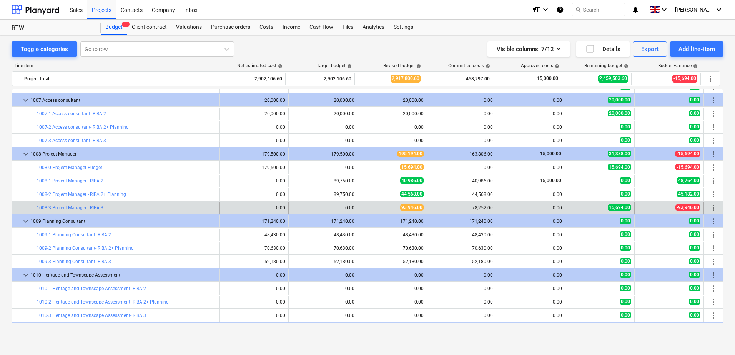
click at [471, 209] on div "78,252.00" at bounding box center [461, 207] width 63 height 5
drag, startPoint x: 468, startPoint y: 208, endPoint x: 492, endPoint y: 208, distance: 24.2
click at [492, 208] on div "78,252.00" at bounding box center [461, 208] width 69 height 12
copy div "78,252.00"
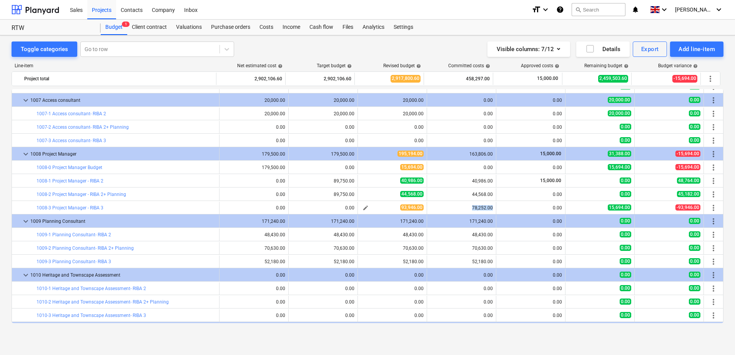
click at [363, 208] on span "edit" at bounding box center [366, 208] width 6 height 6
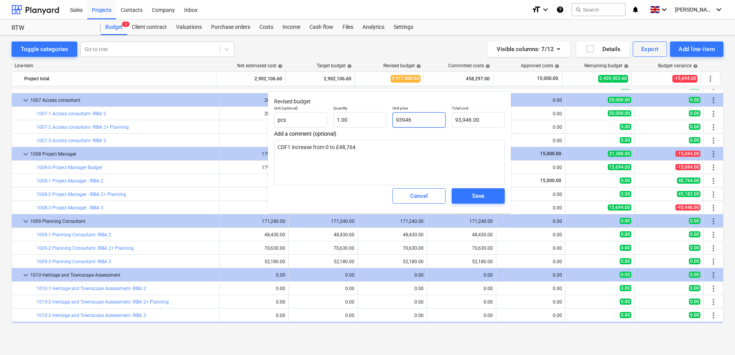
drag, startPoint x: 433, startPoint y: 121, endPoint x: 398, endPoint y: 118, distance: 35.5
click at [398, 118] on input "93946" at bounding box center [419, 119] width 53 height 15
drag, startPoint x: 411, startPoint y: 121, endPoint x: 416, endPoint y: 120, distance: 5.7
click at [411, 121] on input "93946" at bounding box center [419, 119] width 53 height 15
click at [418, 119] on input "93946" at bounding box center [419, 119] width 53 height 15
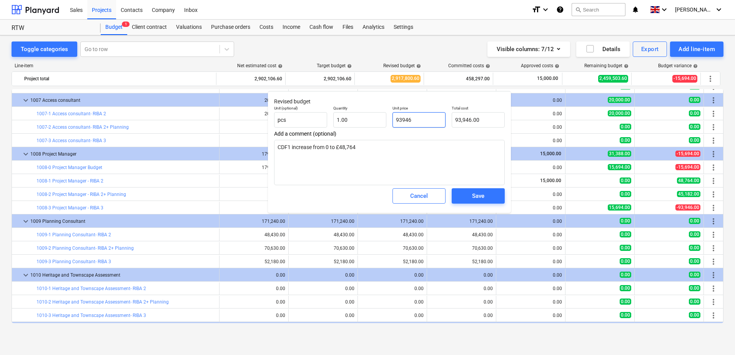
click at [403, 121] on input "93946" at bounding box center [419, 119] width 53 height 15
drag, startPoint x: 415, startPoint y: 121, endPoint x: 391, endPoint y: 118, distance: 24.8
click at [391, 118] on div "Unit price 93946" at bounding box center [418, 117] width 59 height 28
paste input "78,252.00"
type input "78,252.00"
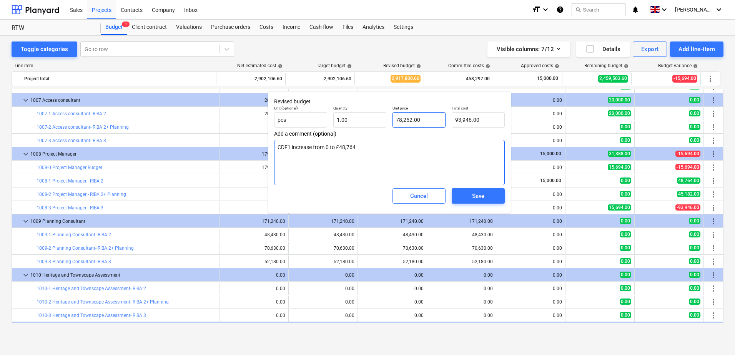
type input "78,252.00"
click at [401, 121] on input "78,252.00" at bounding box center [419, 119] width 53 height 15
type input "78,252.00"
click at [471, 197] on span "Save" at bounding box center [478, 196] width 35 height 10
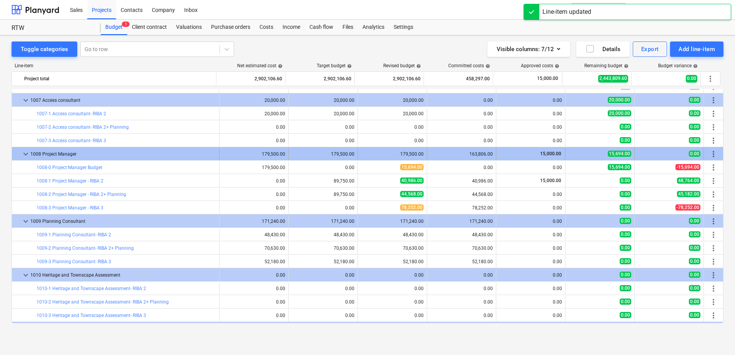
click at [31, 153] on div "1008 Project Manager" at bounding box center [123, 154] width 186 height 12
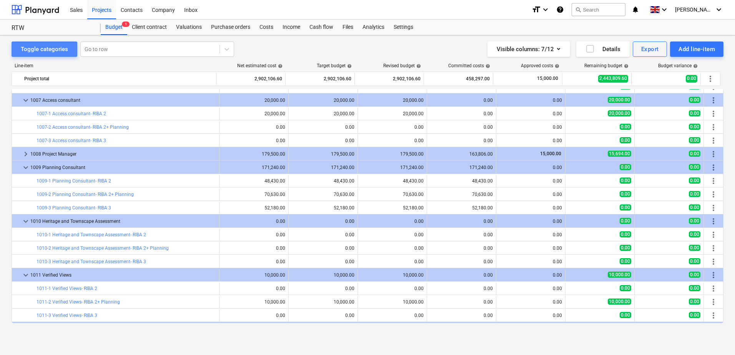
click at [28, 54] on div "Toggle categories" at bounding box center [44, 49] width 47 height 10
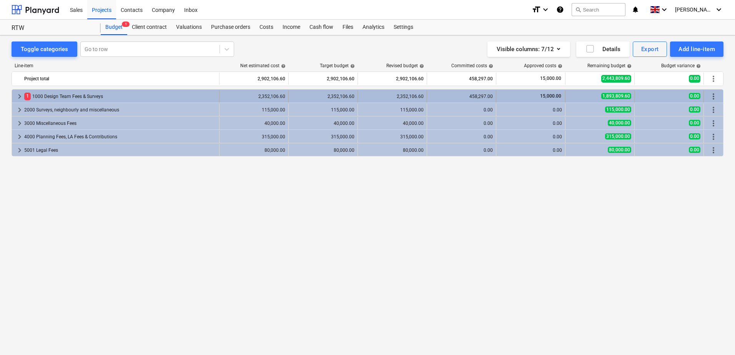
click at [18, 95] on span "keyboard_arrow_right" at bounding box center [19, 96] width 9 height 9
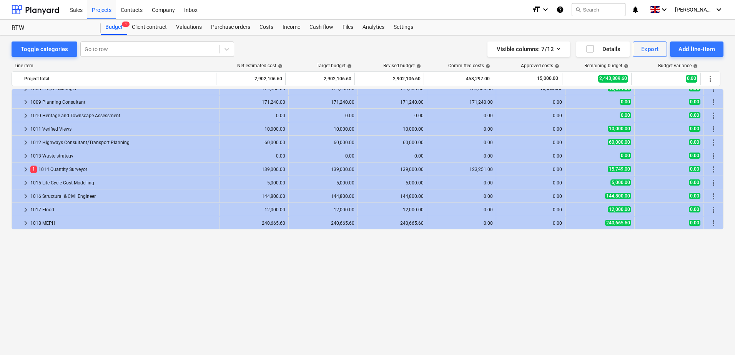
scroll to position [0, 0]
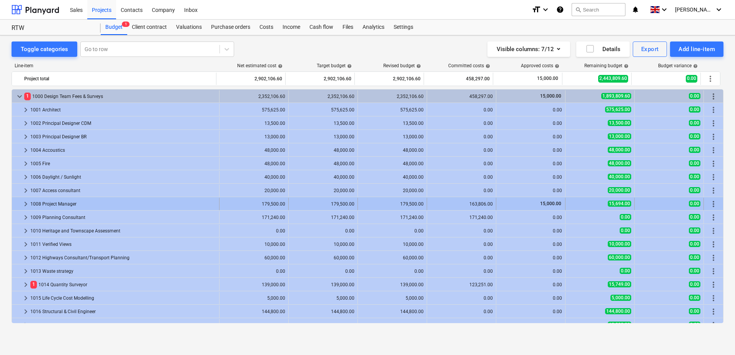
click at [22, 203] on span "keyboard_arrow_right" at bounding box center [25, 204] width 9 height 9
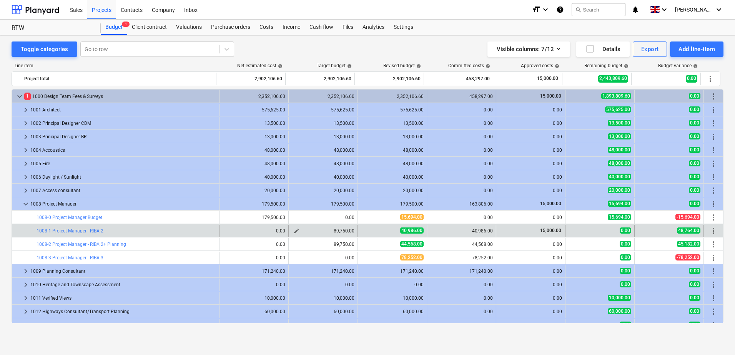
click at [294, 231] on span "edit" at bounding box center [296, 231] width 6 height 6
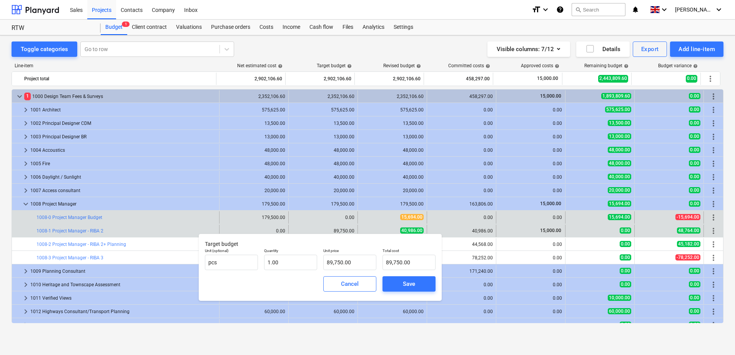
click at [329, 222] on div "edit 0.00" at bounding box center [323, 217] width 63 height 12
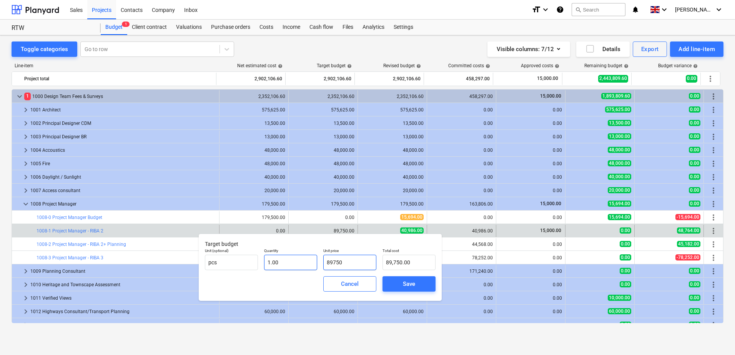
drag, startPoint x: 359, startPoint y: 264, endPoint x: 316, endPoint y: 261, distance: 43.1
click at [316, 261] on div "Unit (optional) pcs Quantity 1.00 Unit price 89750 Total cost 89,750.00" at bounding box center [320, 259] width 237 height 28
click at [560, 48] on icon "button" at bounding box center [558, 49] width 3 height 2
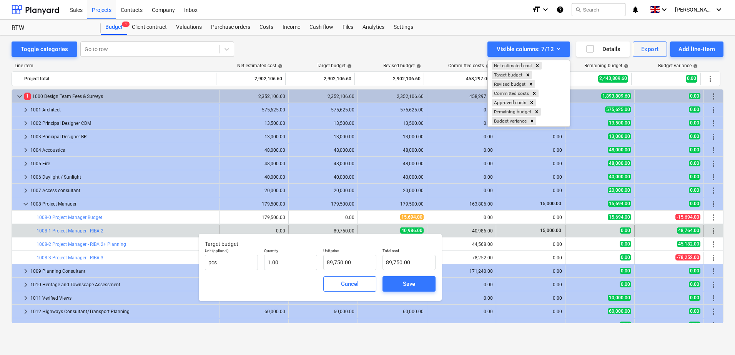
drag, startPoint x: 345, startPoint y: 264, endPoint x: 320, endPoint y: 263, distance: 25.0
click at [320, 263] on div at bounding box center [367, 177] width 735 height 355
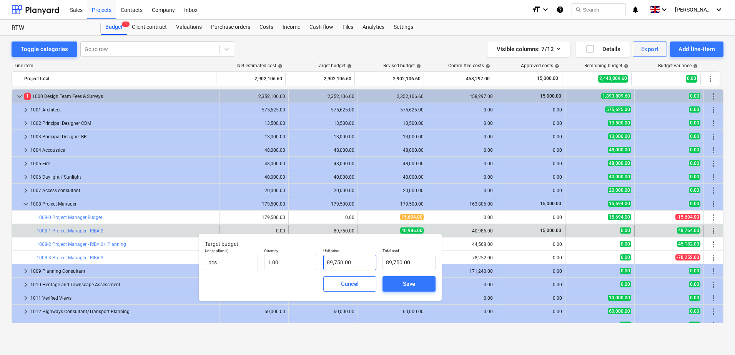
type input "89750"
click at [344, 261] on input "89750" at bounding box center [349, 262] width 53 height 15
drag, startPoint x: 348, startPoint y: 260, endPoint x: 320, endPoint y: 261, distance: 28.5
click at [320, 261] on div "Unit (optional) pcs Quantity 1.00 Unit price 89750 Total cost 89,750.00" at bounding box center [320, 259] width 237 height 28
type input "0.00"
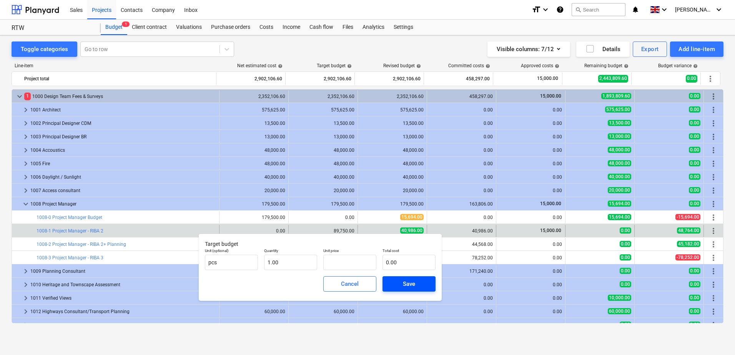
type input "0.00"
click at [405, 282] on div "Save" at bounding box center [409, 284] width 12 height 10
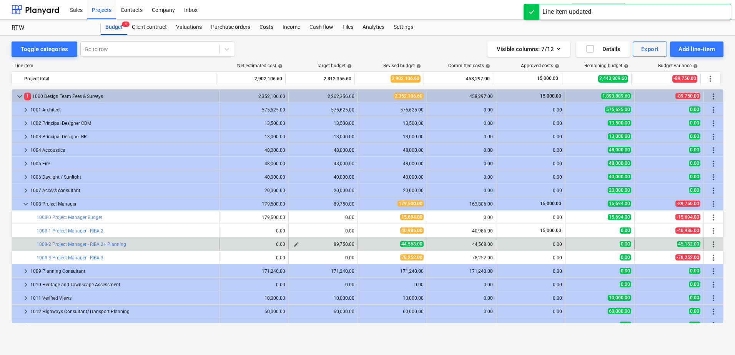
click at [336, 244] on div "89,750.00" at bounding box center [323, 244] width 63 height 5
click at [295, 245] on span "edit" at bounding box center [296, 244] width 6 height 6
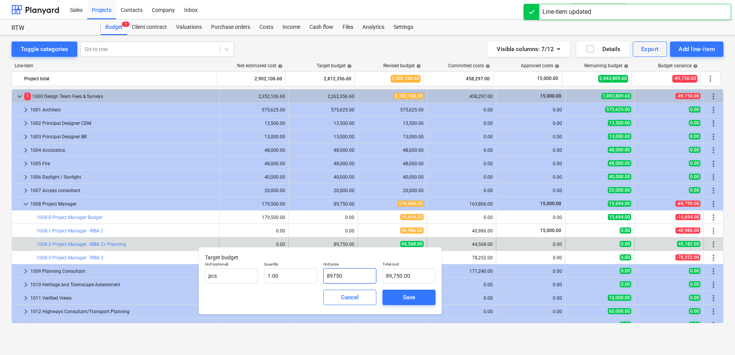
click at [348, 273] on input "89750" at bounding box center [349, 275] width 53 height 15
drag, startPoint x: 353, startPoint y: 275, endPoint x: 318, endPoint y: 276, distance: 35.0
click at [318, 276] on div "Unit (optional) pcs Quantity 1.00 Unit price 89750 Total cost 89,750.00" at bounding box center [320, 273] width 237 height 28
type input "0"
type input "0.00"
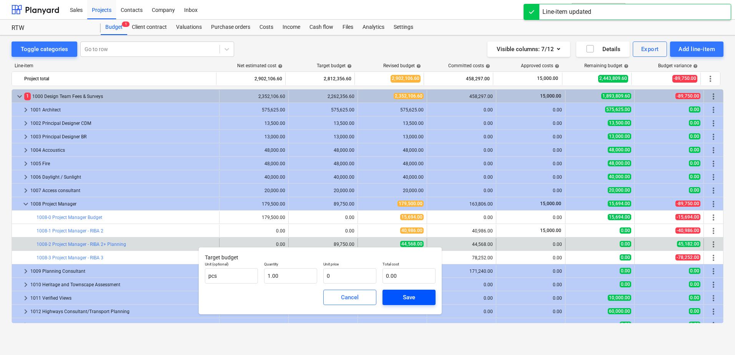
type input "0.00"
click at [400, 298] on span "Save" at bounding box center [409, 298] width 35 height 10
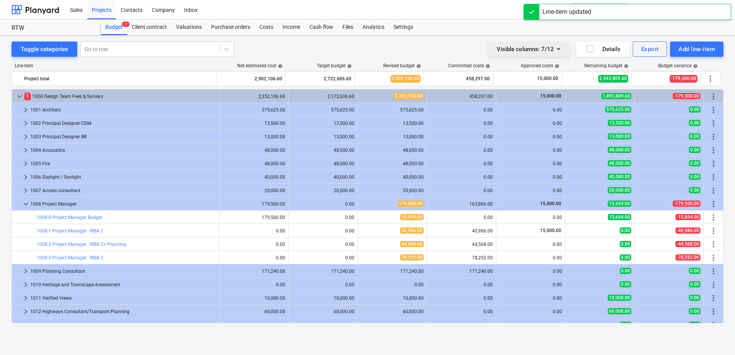
click at [536, 53] on div "Visible columns : 7/12" at bounding box center [529, 49] width 64 height 10
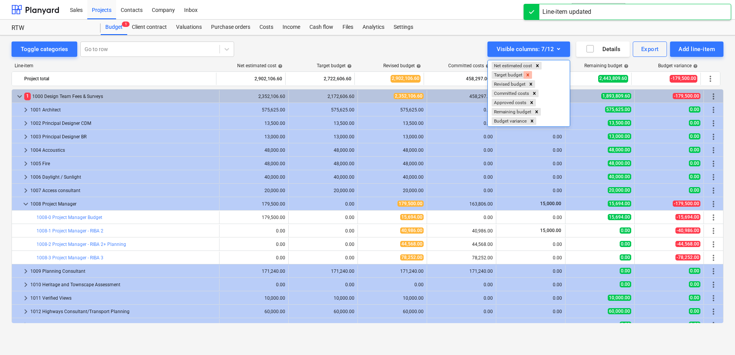
click at [526, 76] on icon "Remove Target budget" at bounding box center [527, 74] width 5 height 5
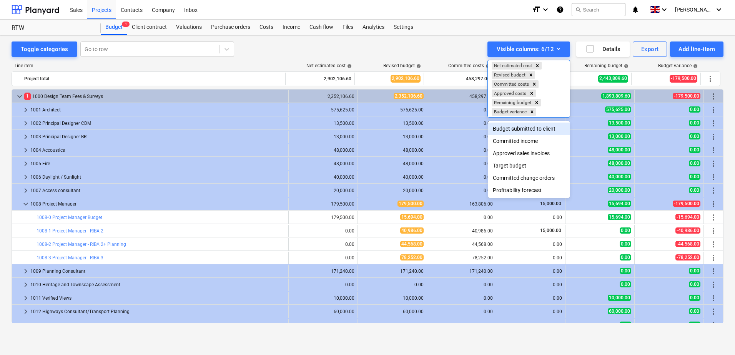
click at [285, 80] on div at bounding box center [367, 177] width 735 height 355
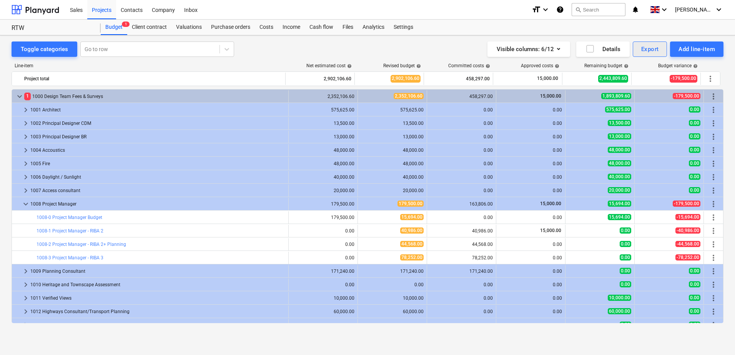
click at [656, 50] on div "Export" at bounding box center [650, 49] width 18 height 10
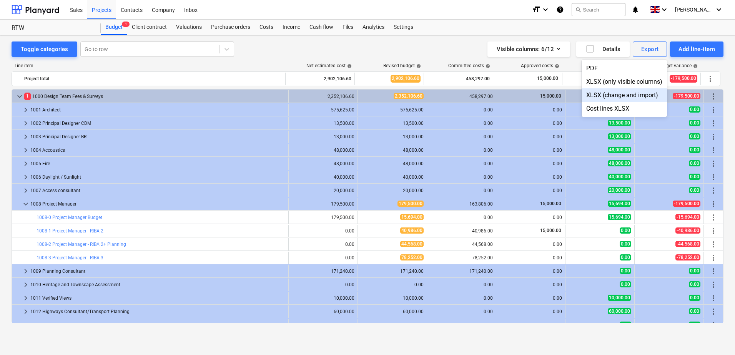
click at [135, 10] on div at bounding box center [367, 177] width 735 height 355
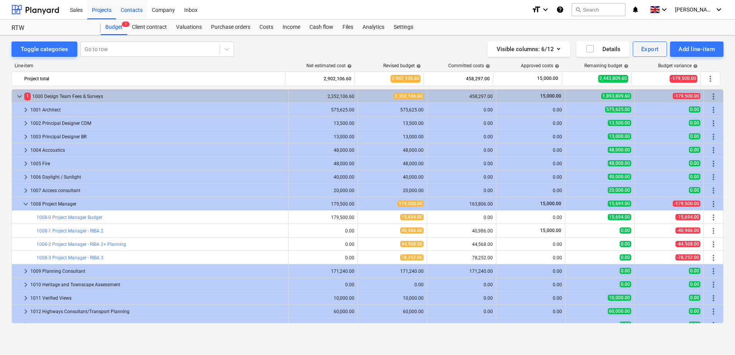
click at [135, 10] on div "Contacts" at bounding box center [131, 10] width 31 height 20
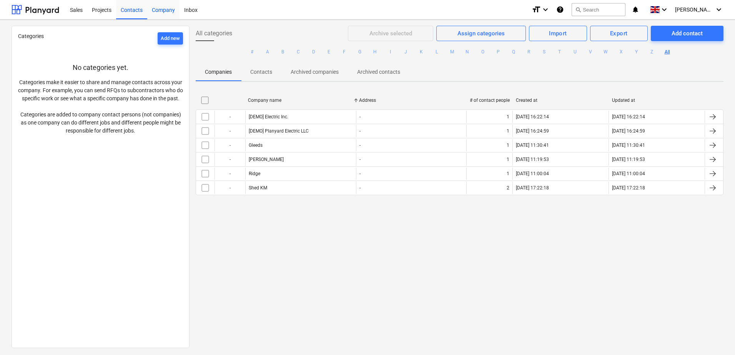
click at [159, 7] on div "Company" at bounding box center [163, 10] width 32 height 20
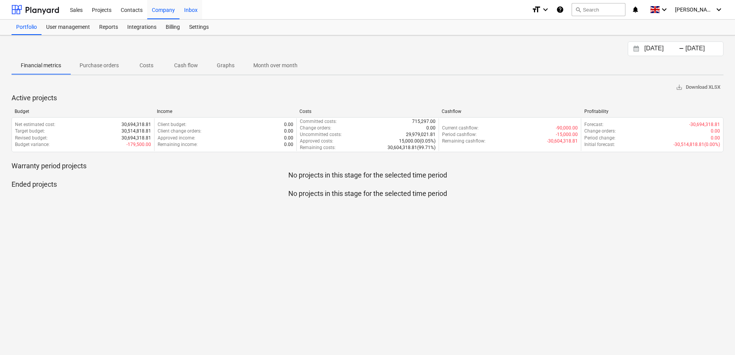
click at [185, 13] on div "Inbox" at bounding box center [191, 10] width 23 height 20
